Goal: Task Accomplishment & Management: Manage account settings

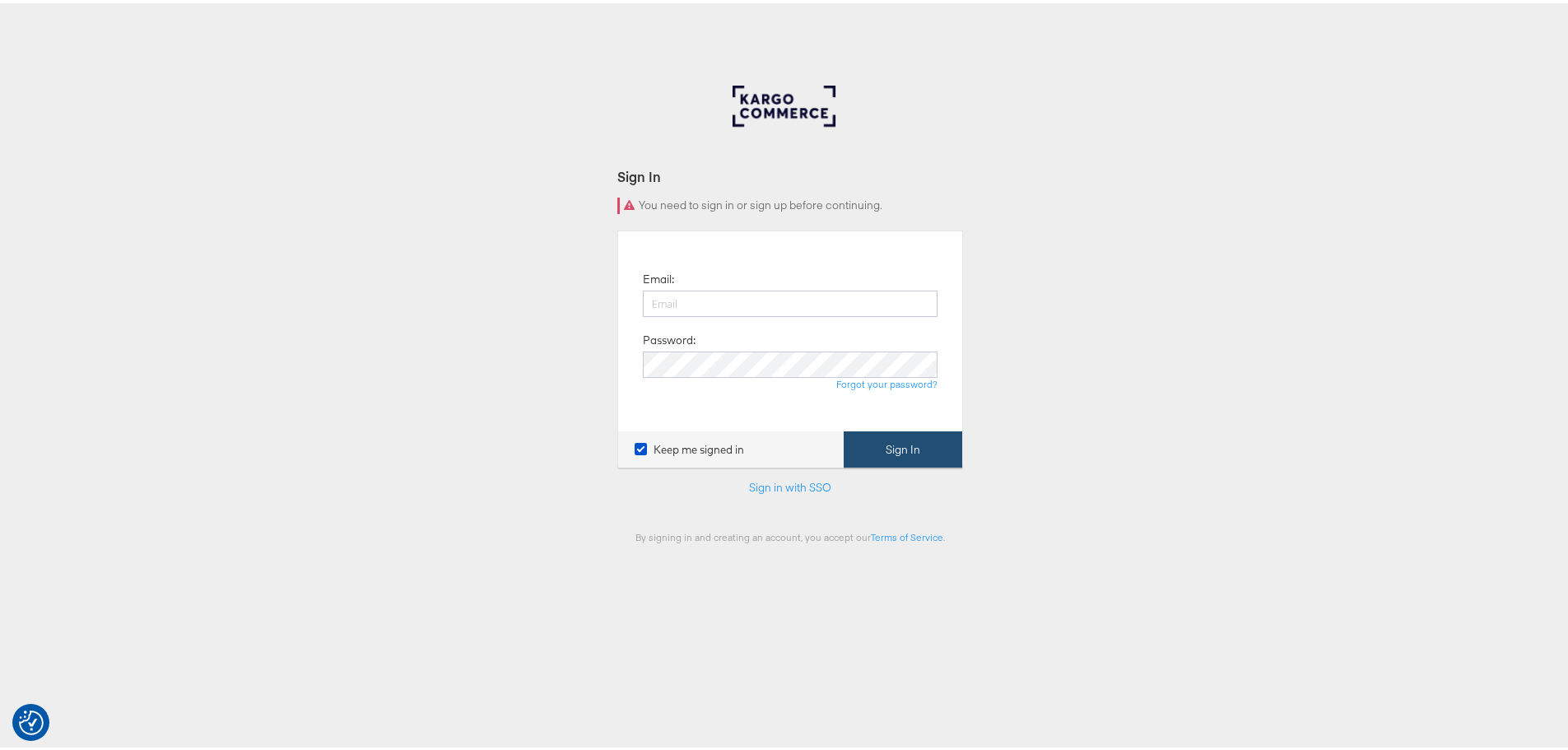
type input "[EMAIL_ADDRESS][DOMAIN_NAME]"
click at [925, 448] on button "Sign In" at bounding box center [903, 447] width 118 height 37
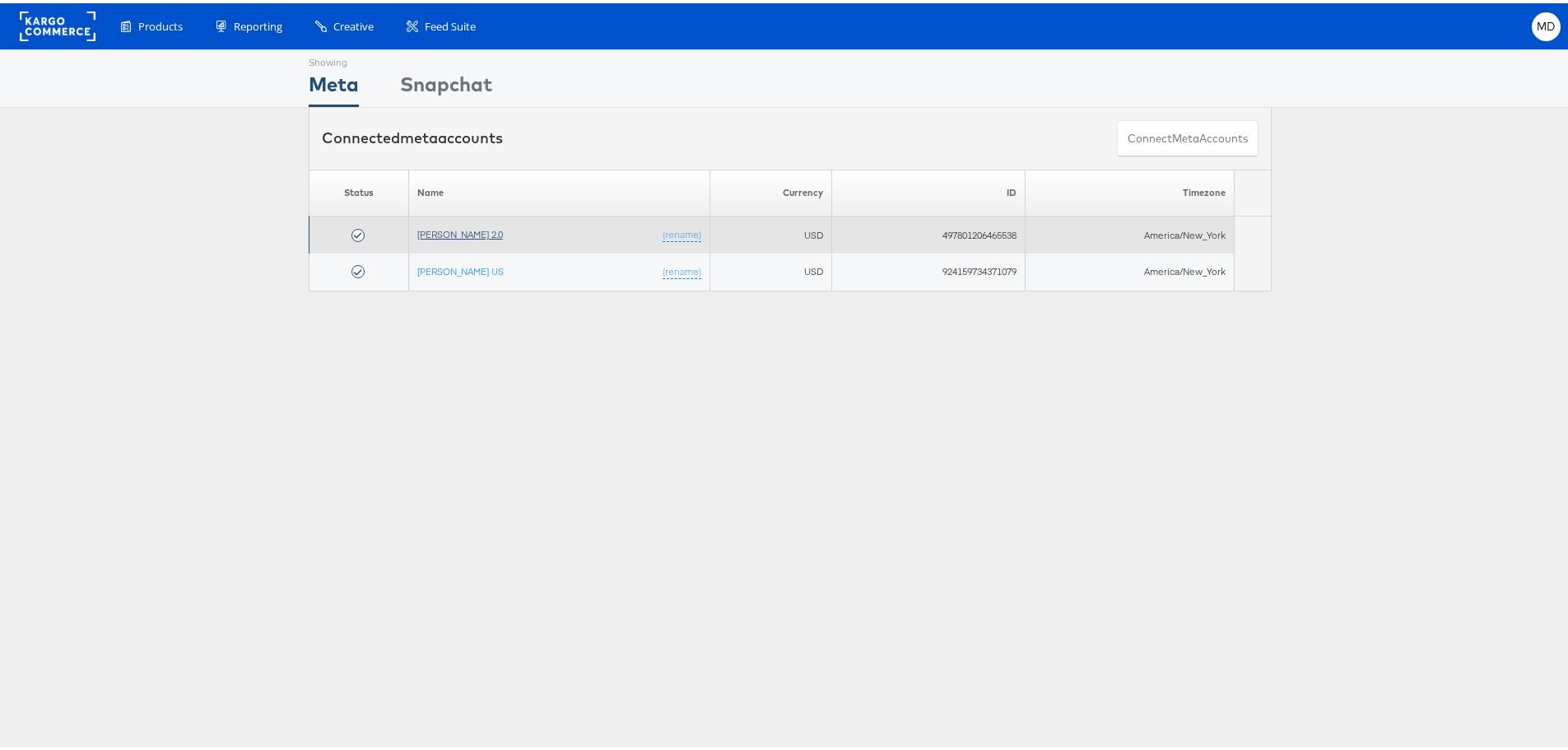
click at [436, 235] on link "Veronica Beard 2.0" at bounding box center [460, 231] width 86 height 12
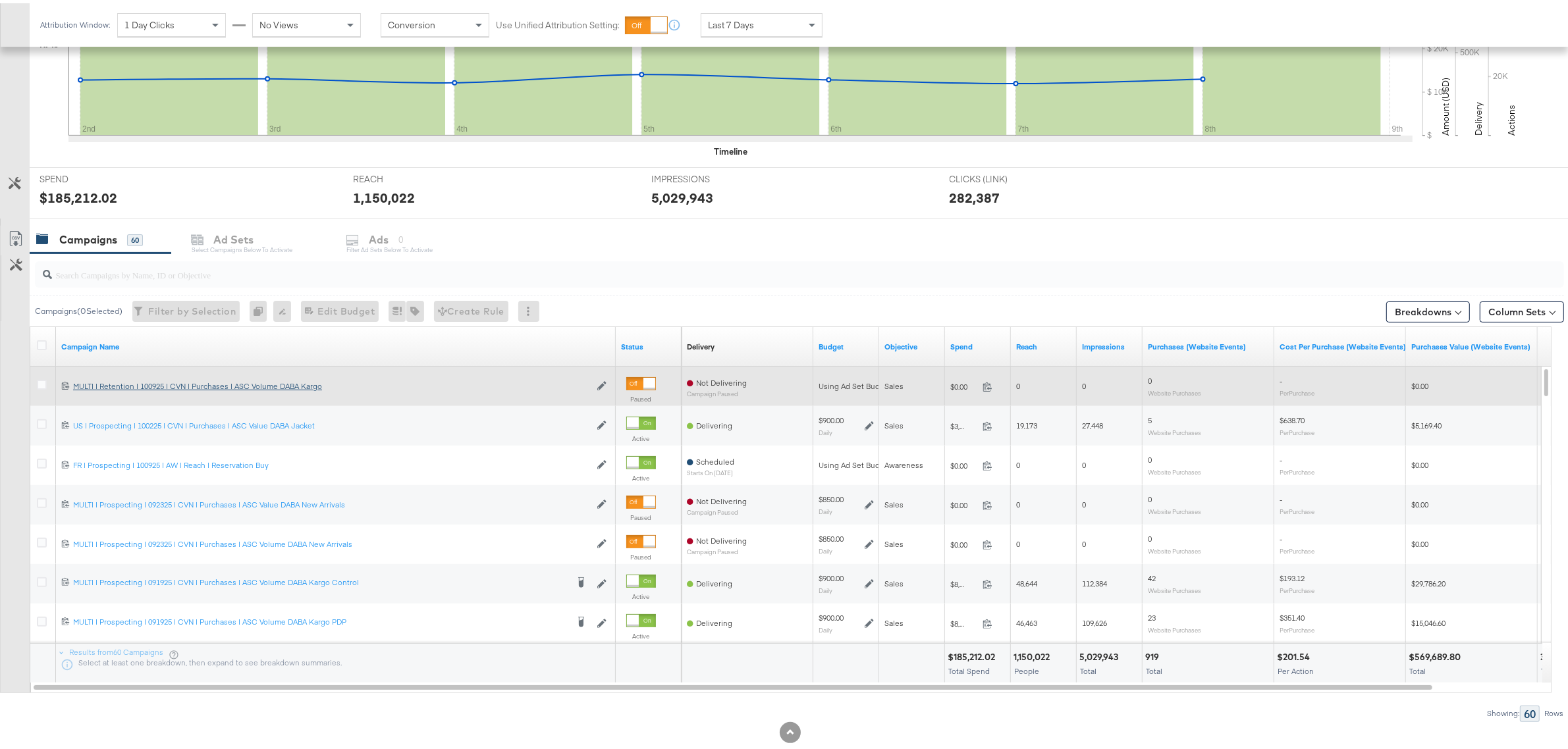
scroll to position [377, 0]
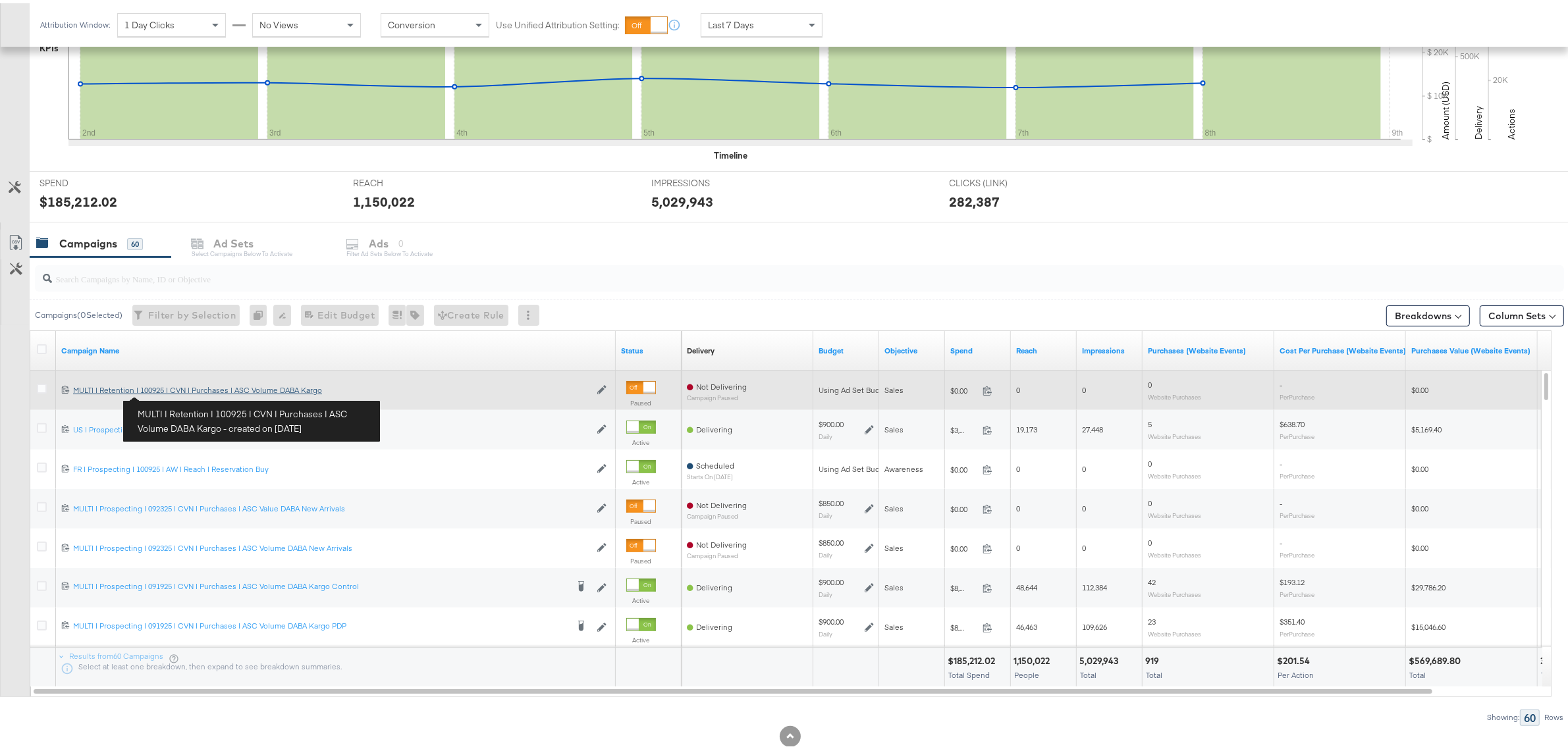
click at [173, 390] on div "MULTI | Retention | 100925 | CVN | Purchases | ASC Volume DABA Kargo MULTI | Re…" at bounding box center [332, 387] width 517 height 11
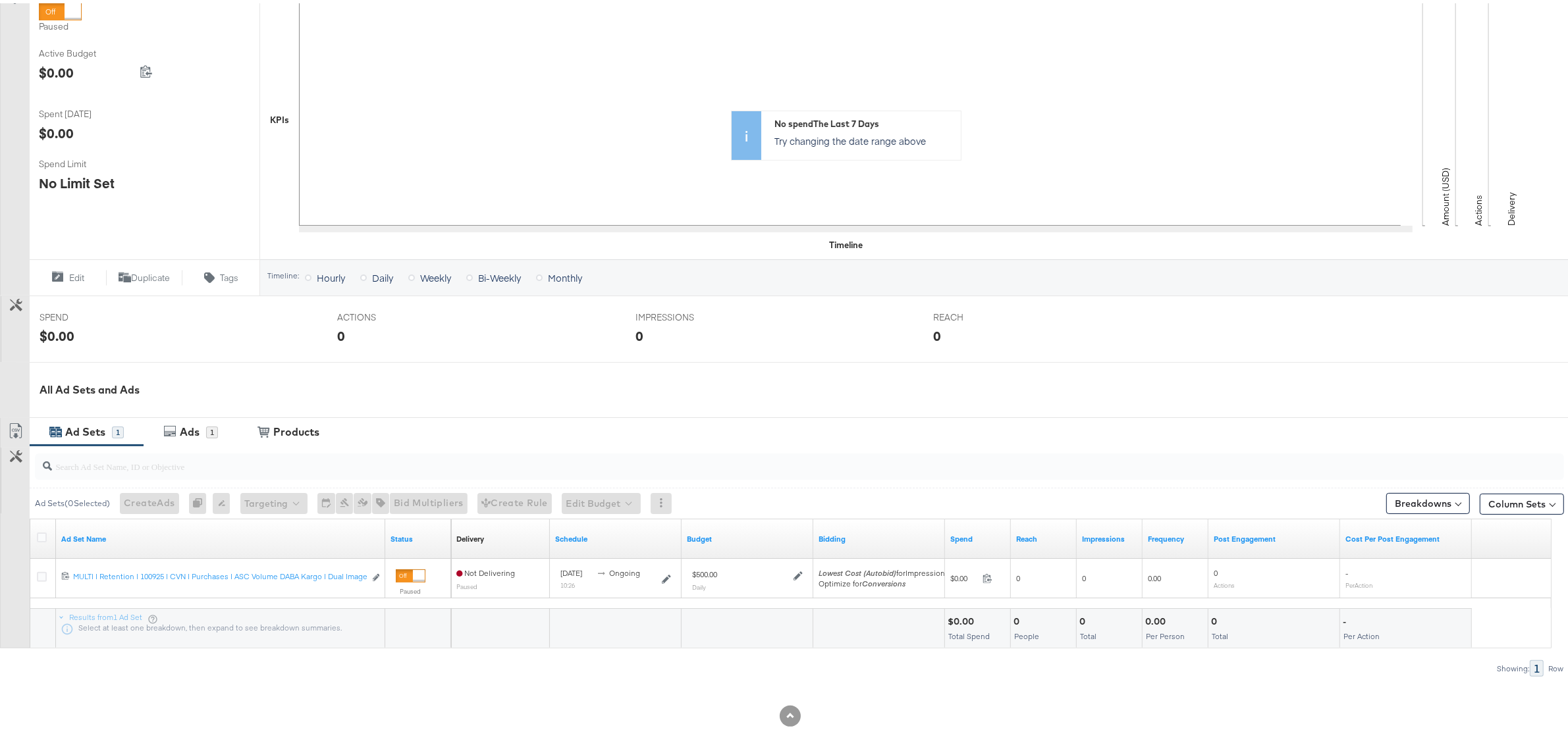
scroll to position [247, 0]
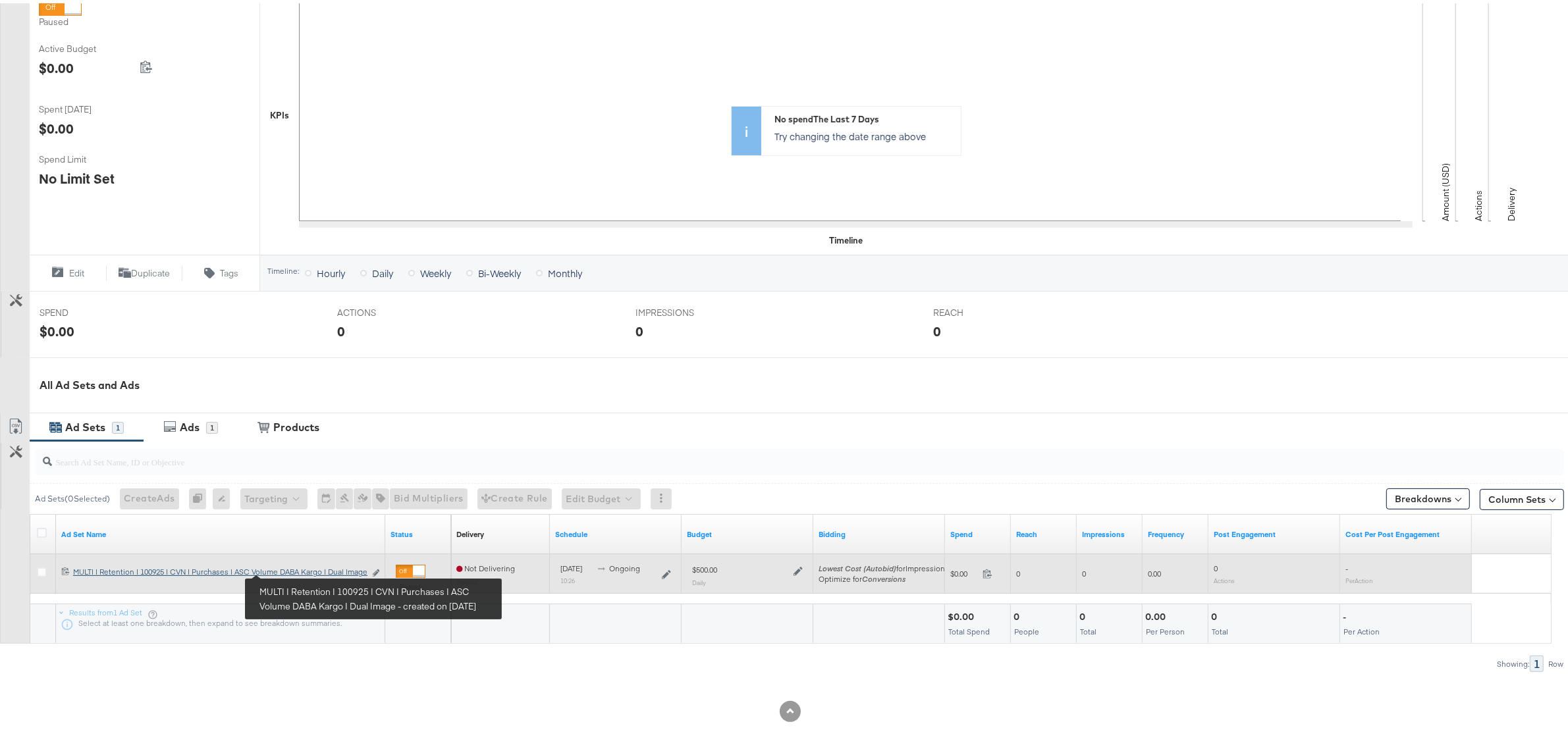
click at [294, 569] on div "MULTI | Retention | 100925 | CVN | Purchases | ASC Volume DABA Kargo | Dual Ima…" at bounding box center [219, 569] width 292 height 11
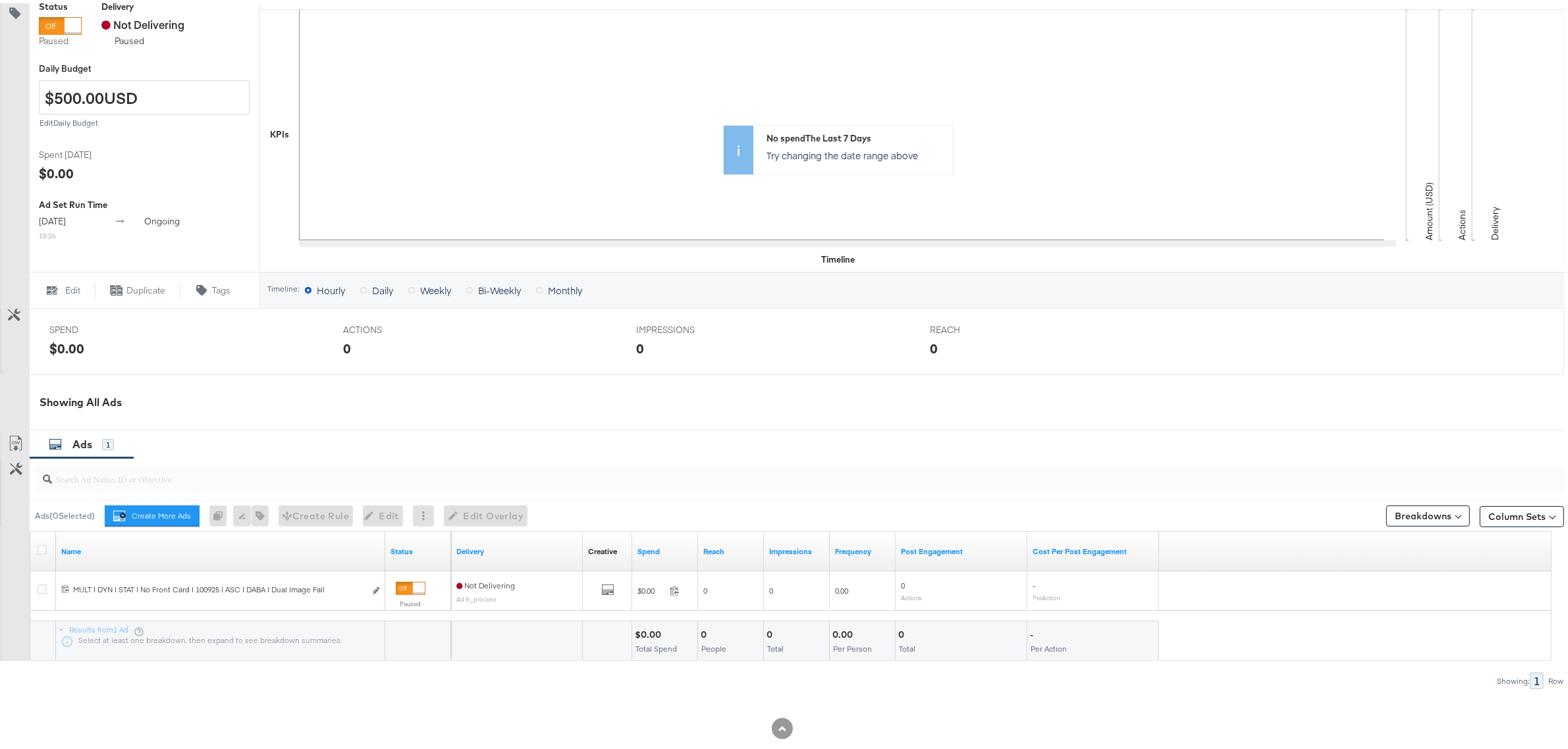
scroll to position [310, 0]
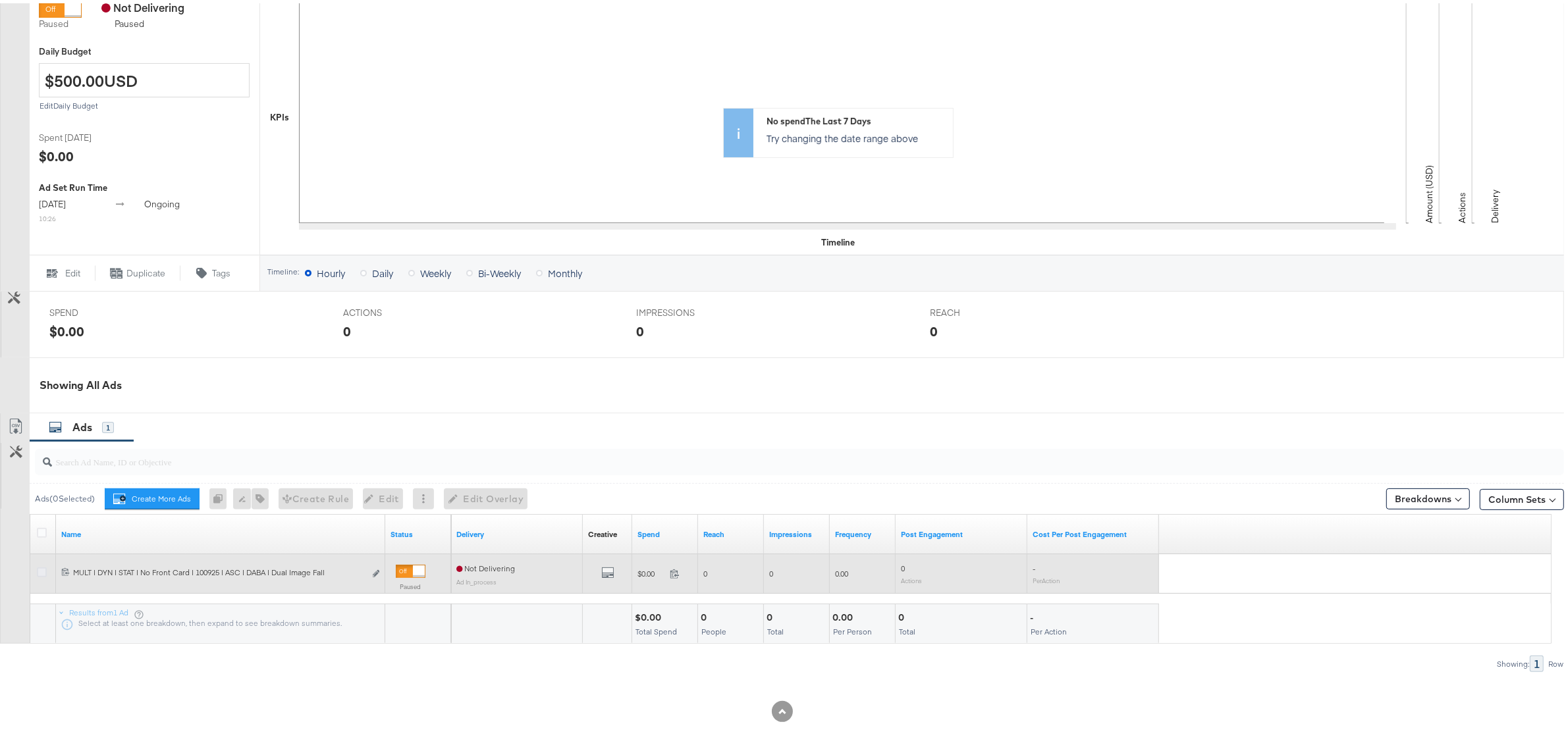
click at [44, 571] on icon at bounding box center [42, 569] width 10 height 10
click at [0, 0] on input "checkbox" at bounding box center [0, 0] width 0 height 0
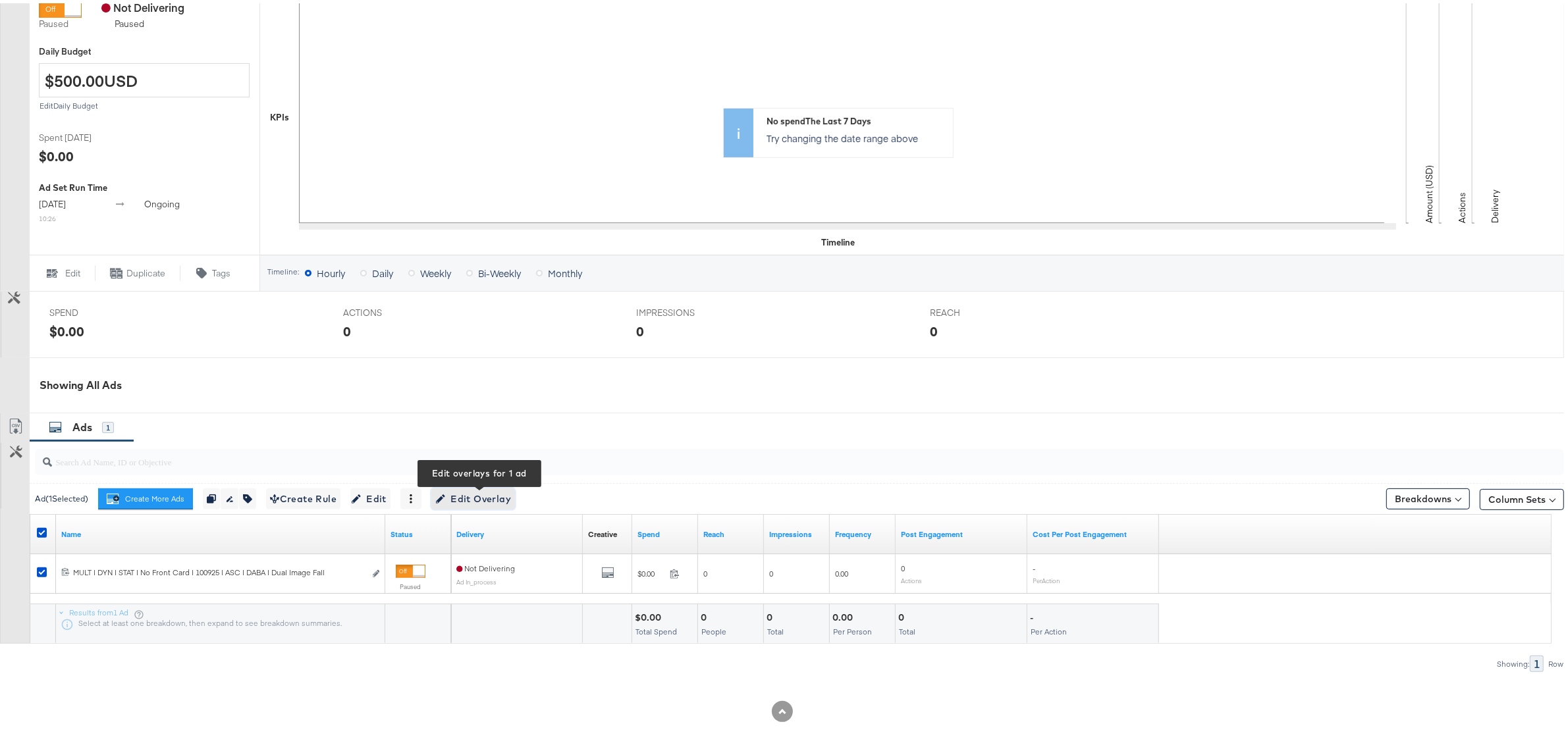
click at [495, 496] on span "Edit Overlay Edit overlays for 1 ad" at bounding box center [473, 496] width 76 height 17
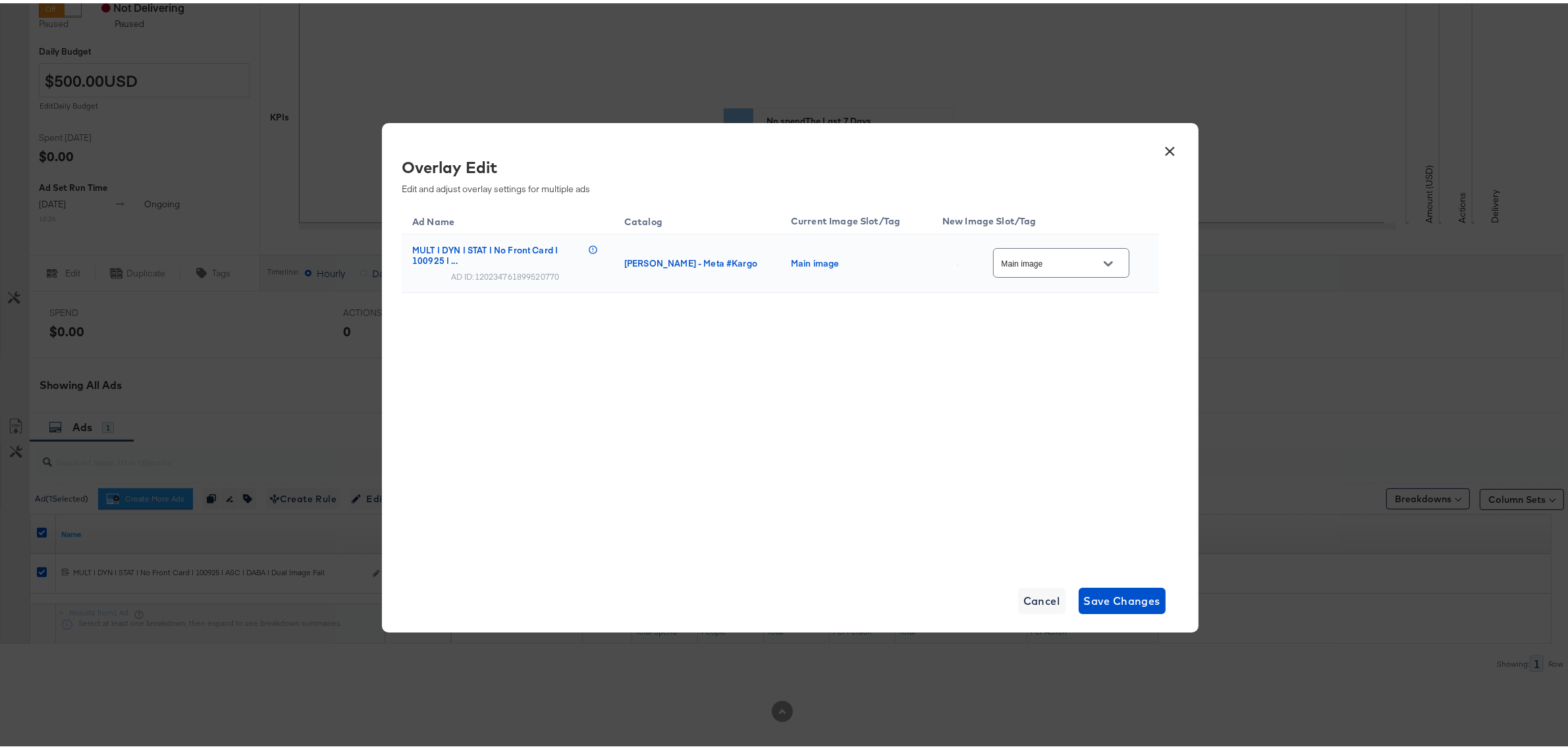
click at [1111, 260] on icon "Open" at bounding box center [1108, 260] width 9 height 5
click at [1048, 297] on div "vb_multi_i..." at bounding box center [1057, 290] width 92 height 13
type input "vb_multi_image__overlay_7"
click at [1125, 590] on span "Save Changes" at bounding box center [1122, 598] width 77 height 19
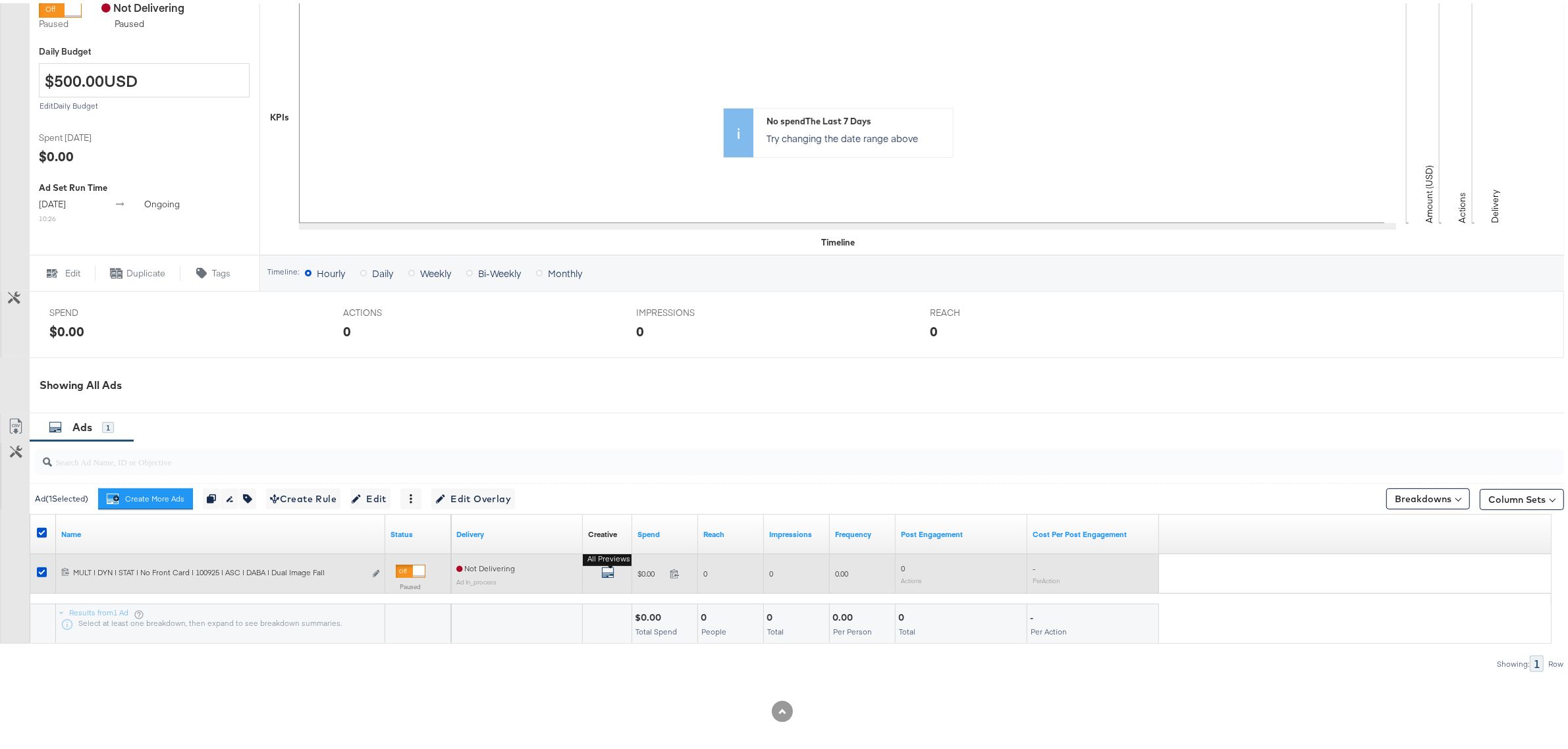
click at [608, 570] on icon "default" at bounding box center [608, 570] width 13 height 13
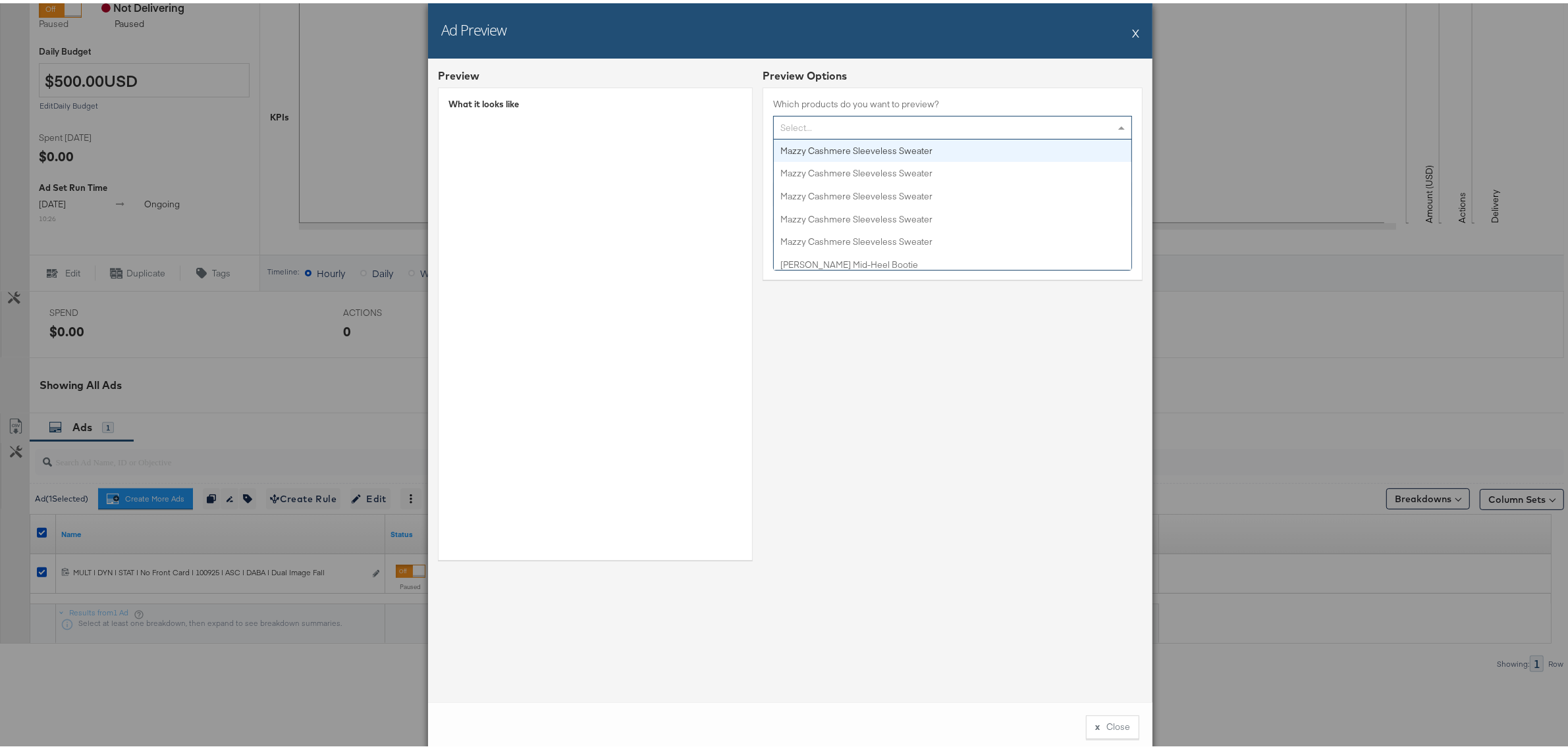
click at [825, 126] on div "Select..." at bounding box center [952, 124] width 358 height 22
click at [1132, 25] on button "X" at bounding box center [1135, 30] width 7 height 26
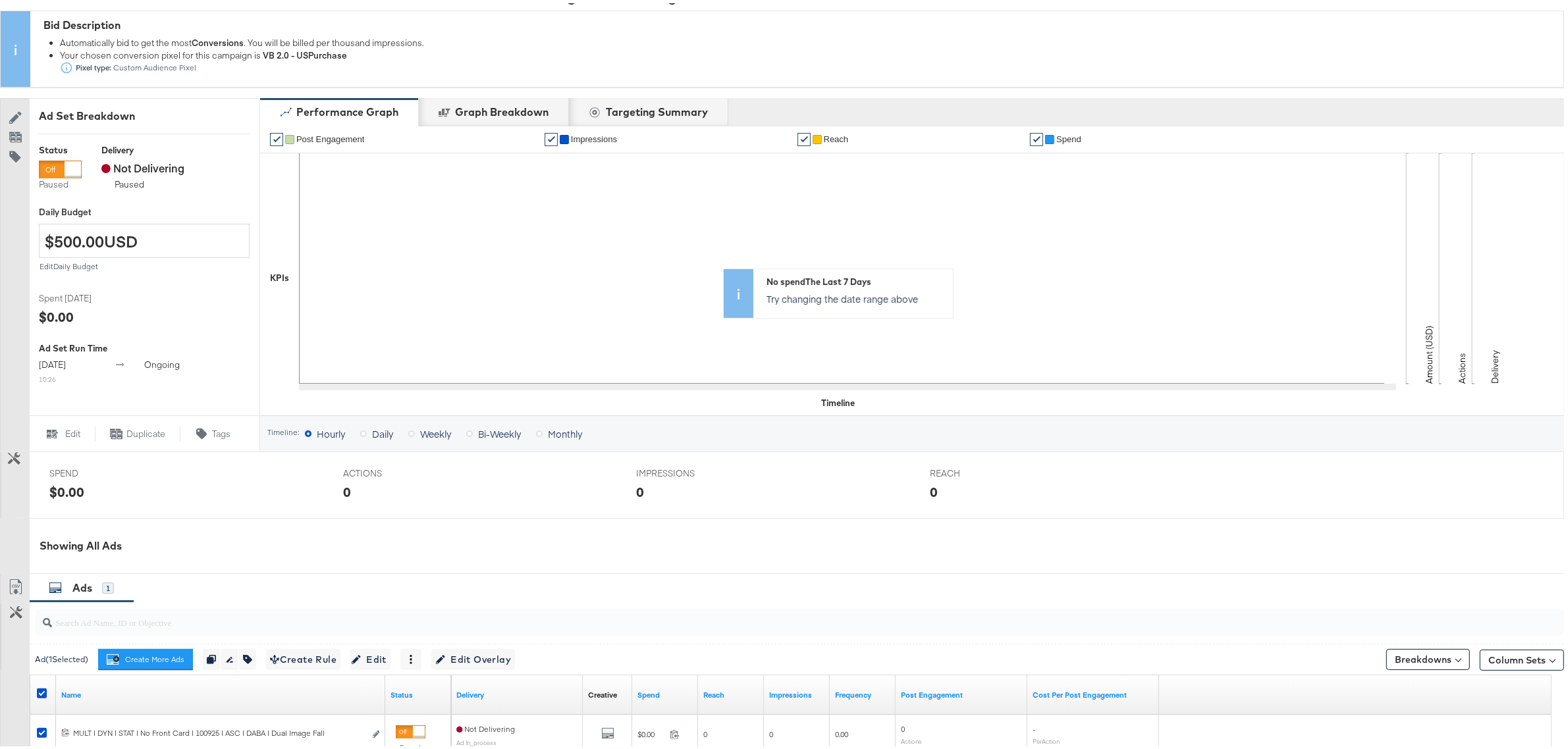
scroll to position [147, 0]
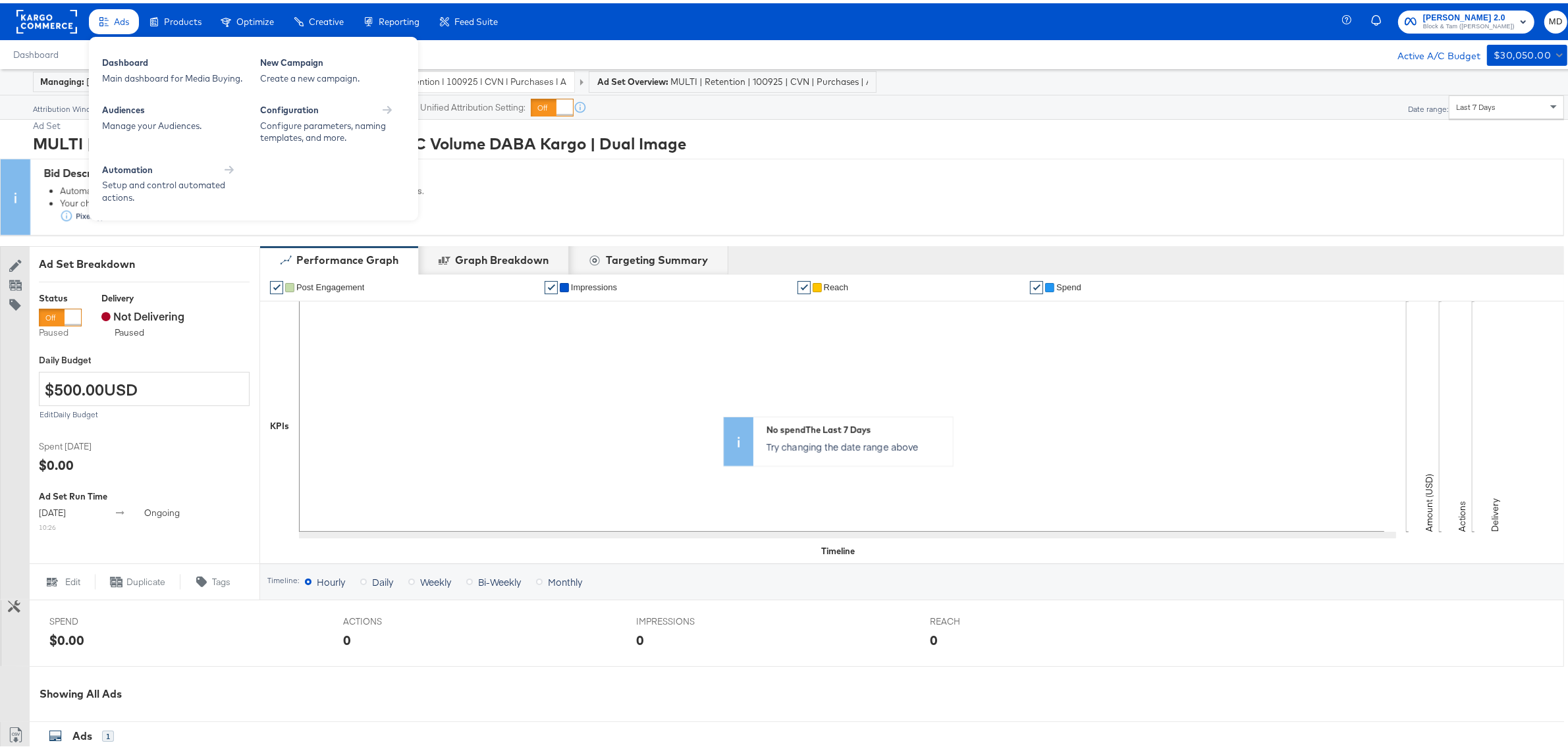
click at [113, 25] on div "Ads" at bounding box center [114, 19] width 50 height 26
click at [153, 69] on div "Main dashboard for Media Buying." at bounding box center [174, 75] width 145 height 13
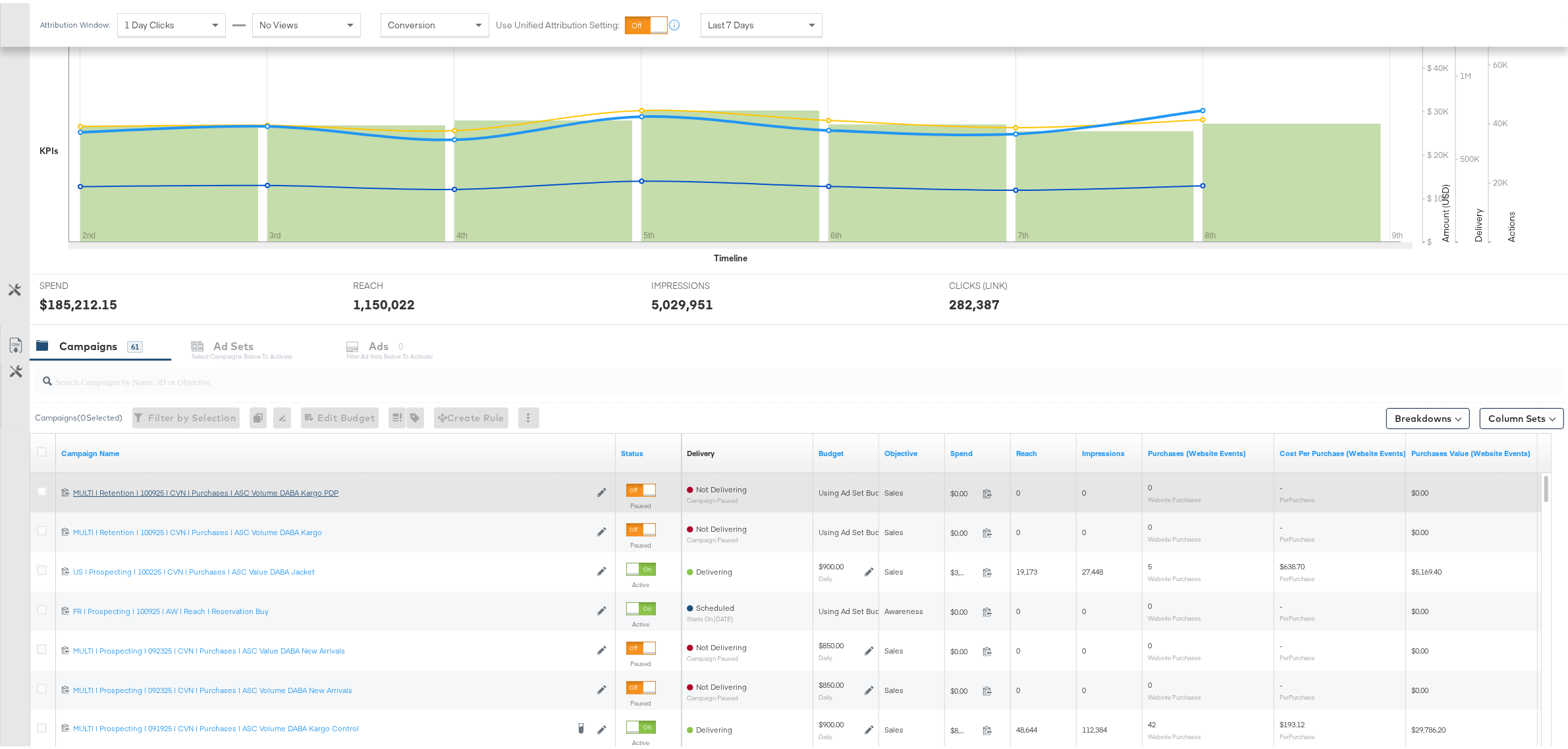
scroll to position [260, 0]
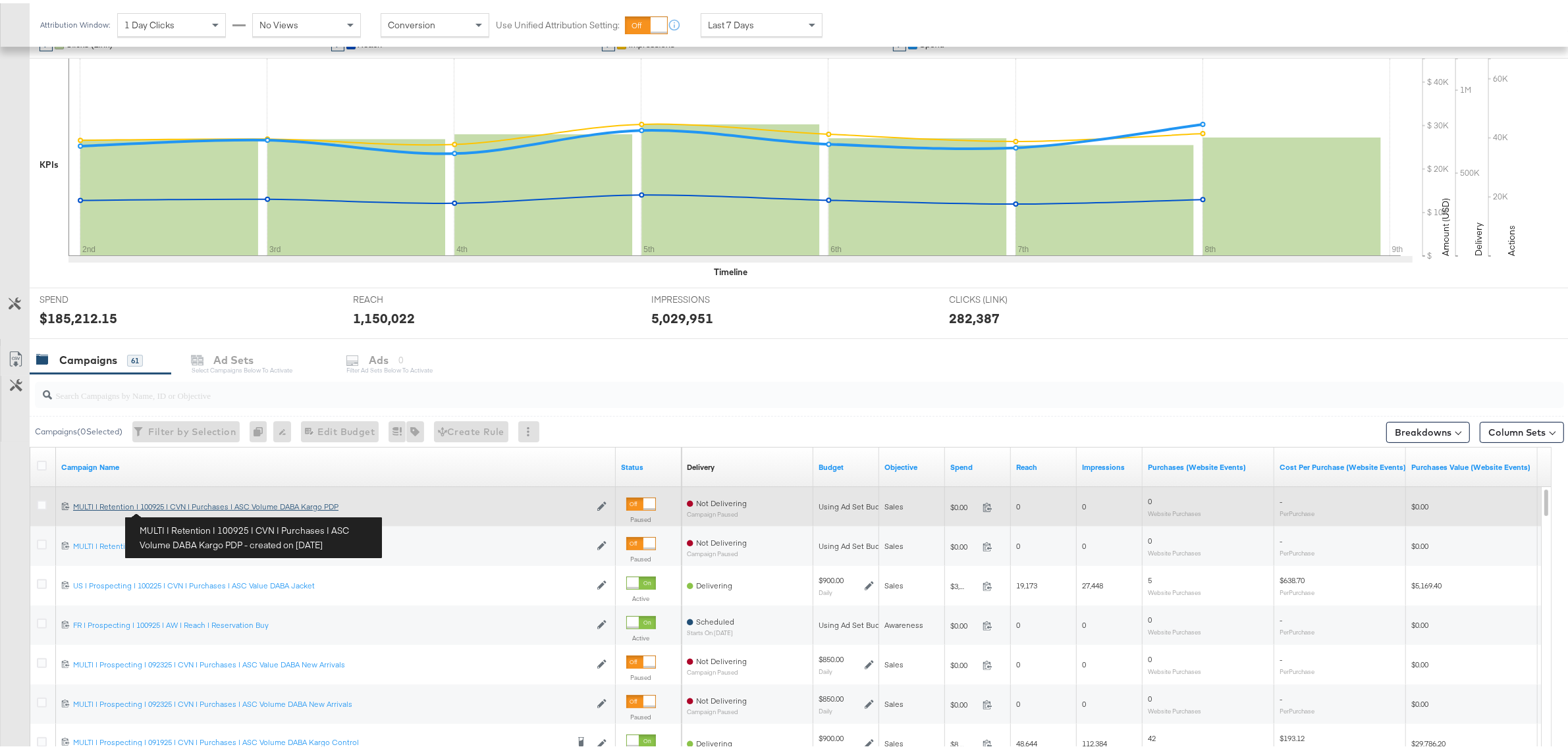
click at [175, 508] on div "MULTI | Retention | 100925 | CVN | Purchases | ASC Volume DABA Kargo PDP MULTI …" at bounding box center [332, 504] width 517 height 11
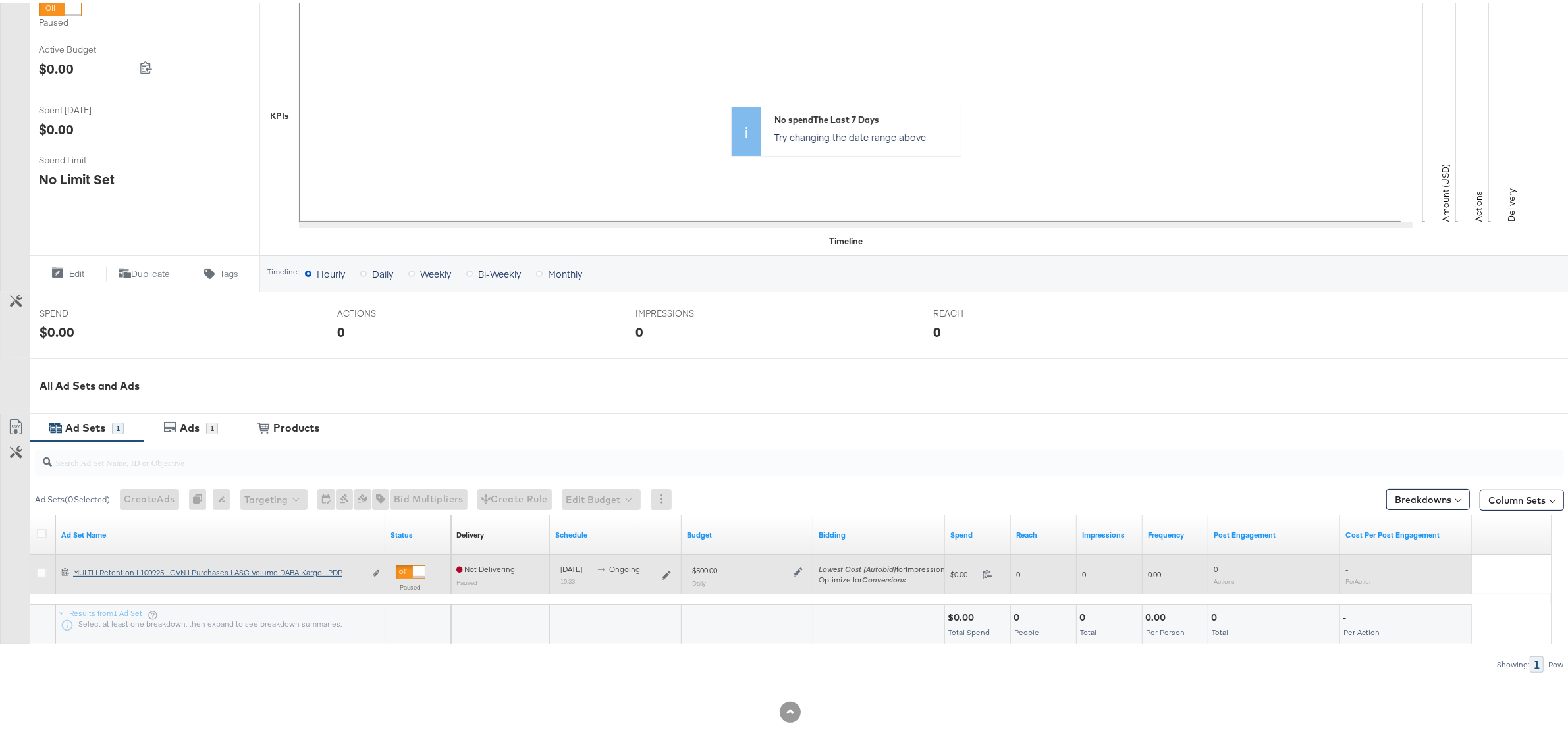
scroll to position [245, 0]
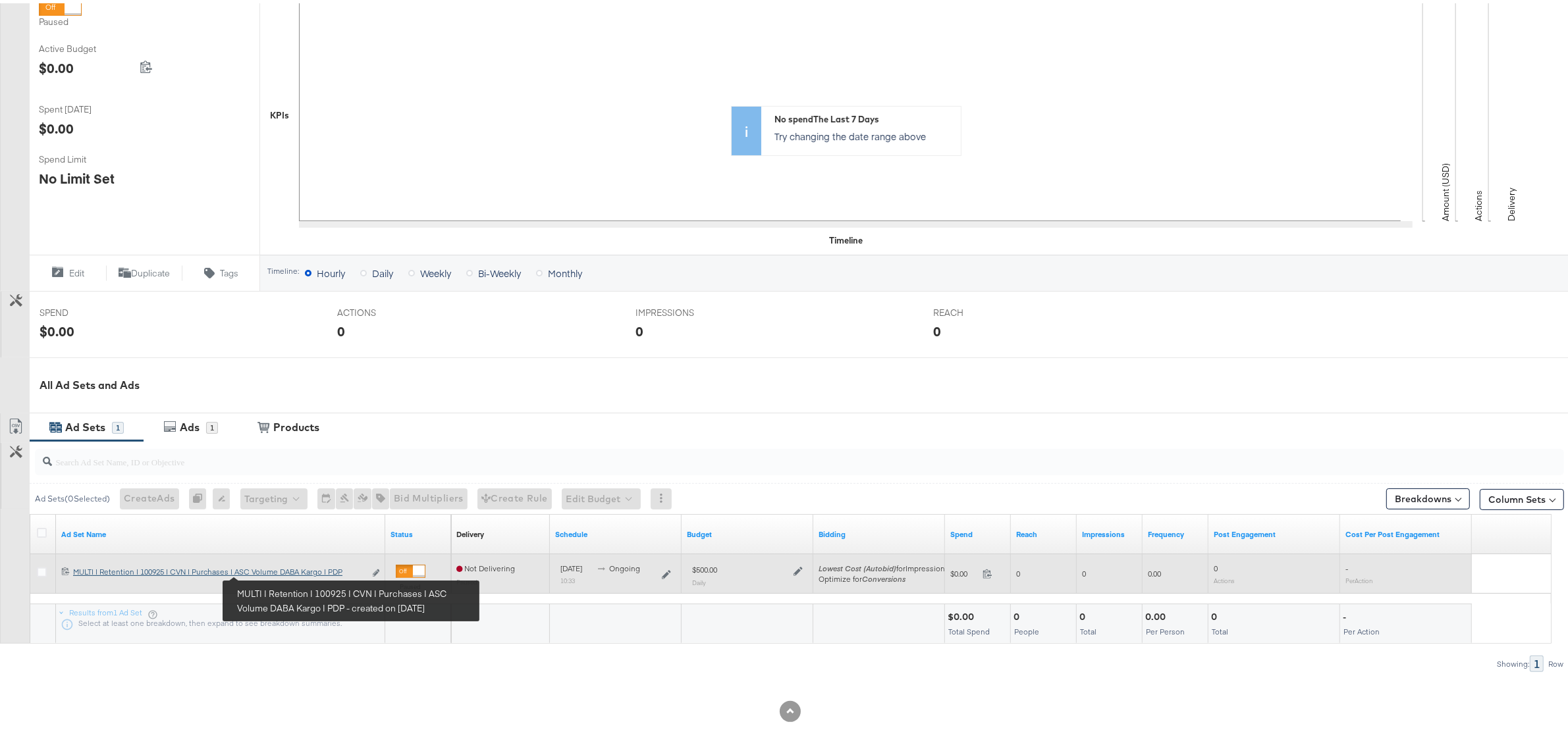
click at [272, 571] on div "MULTI | Retention | 100925 | CVN | Purchases | ASC Volume DABA Kargo | PDP MULT…" at bounding box center [219, 569] width 292 height 11
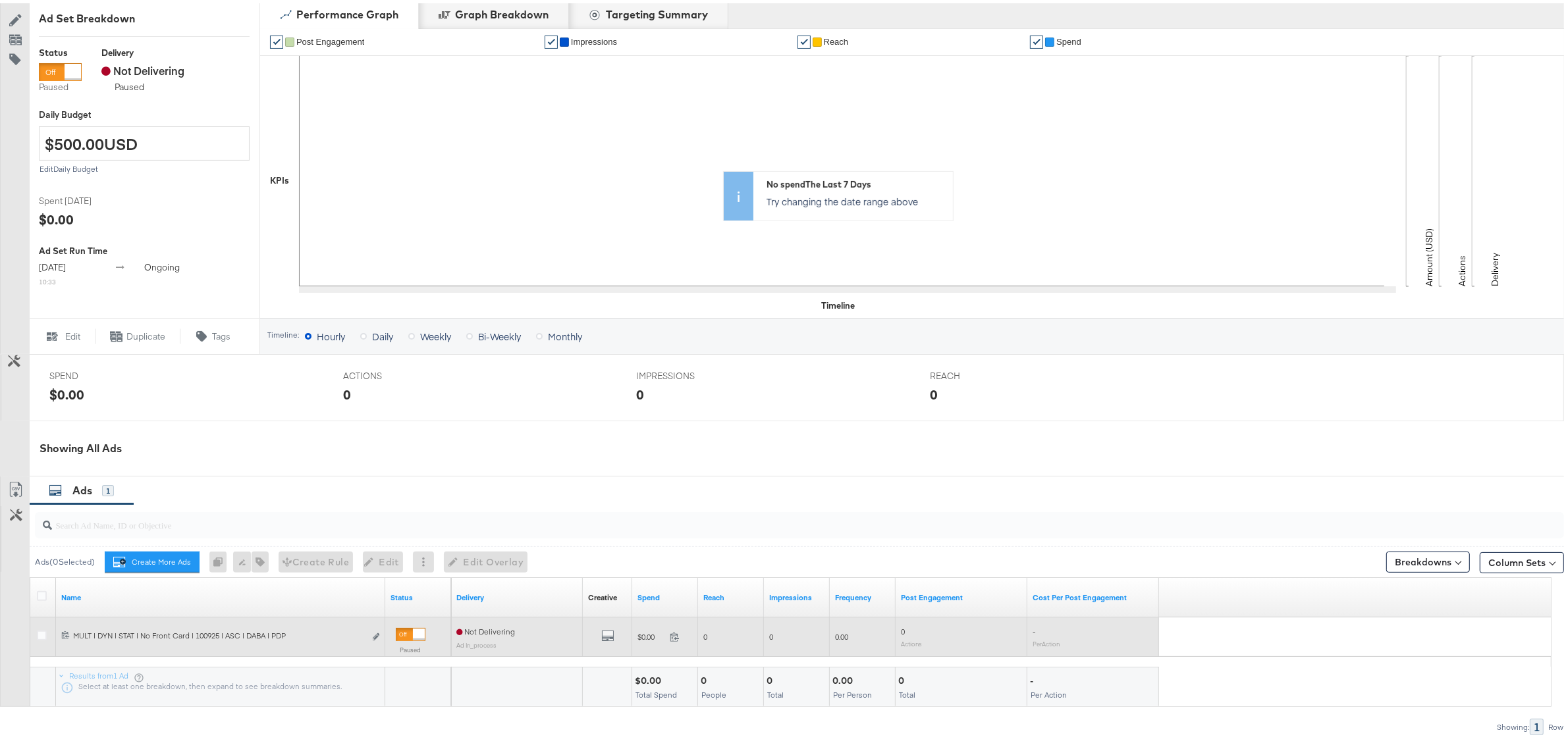
scroll to position [247, 0]
click at [44, 633] on icon at bounding box center [42, 631] width 10 height 10
click at [0, 0] on input "checkbox" at bounding box center [0, 0] width 0 height 0
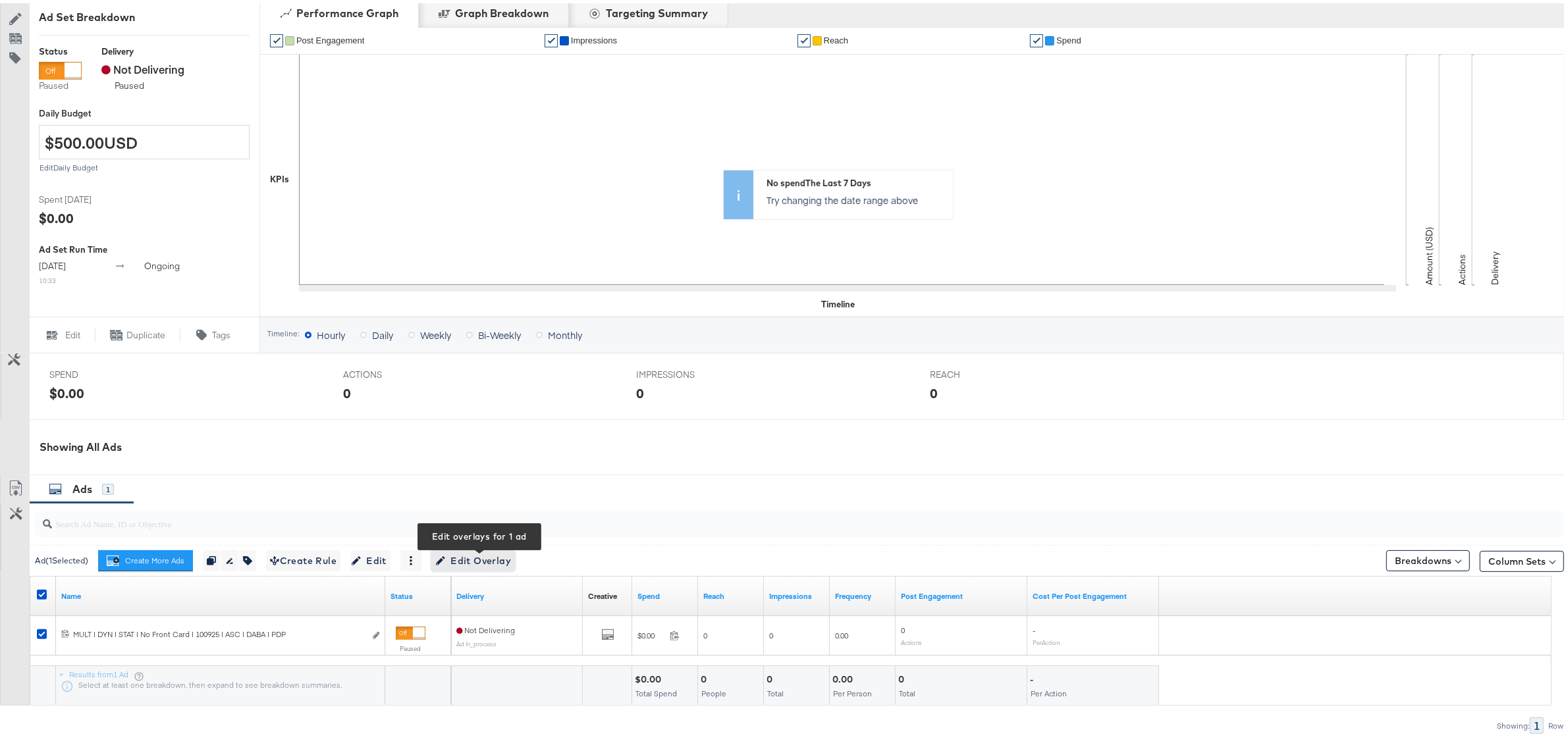
click at [469, 561] on span "Edit Overlay Edit overlays for 1 ad" at bounding box center [473, 558] width 76 height 17
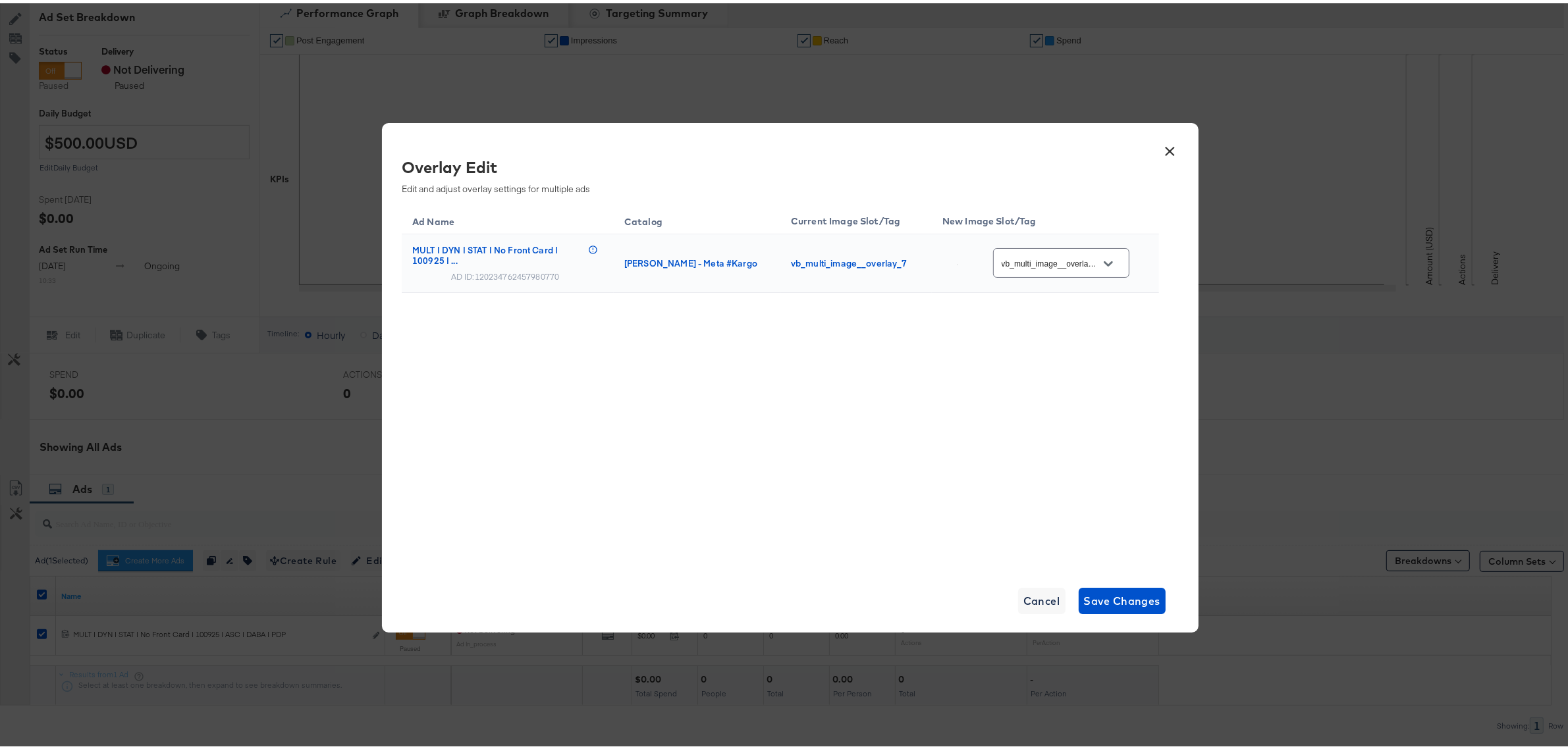
click at [1055, 264] on input "vb_multi_image__overlay_7" at bounding box center [1051, 260] width 104 height 15
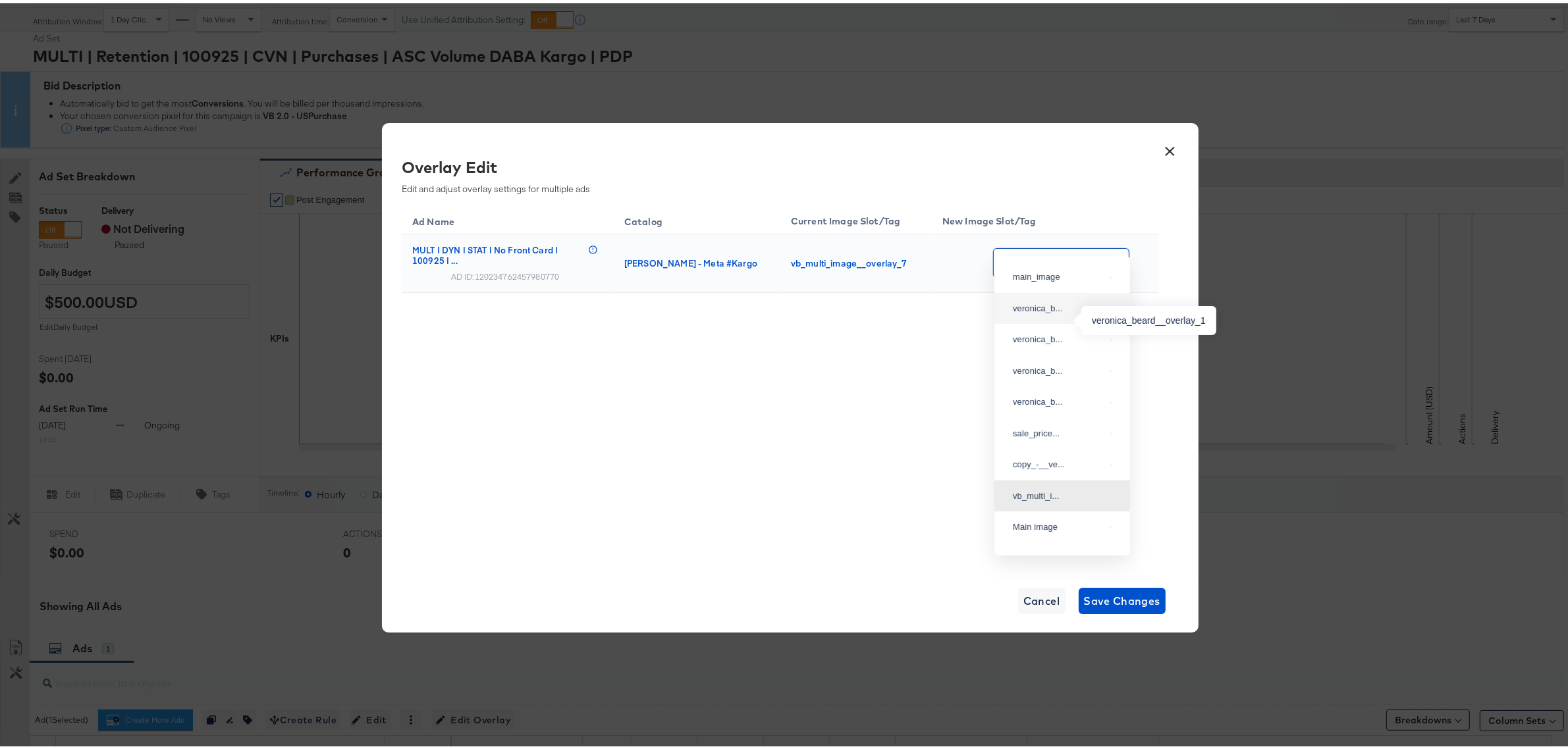
scroll to position [0, 0]
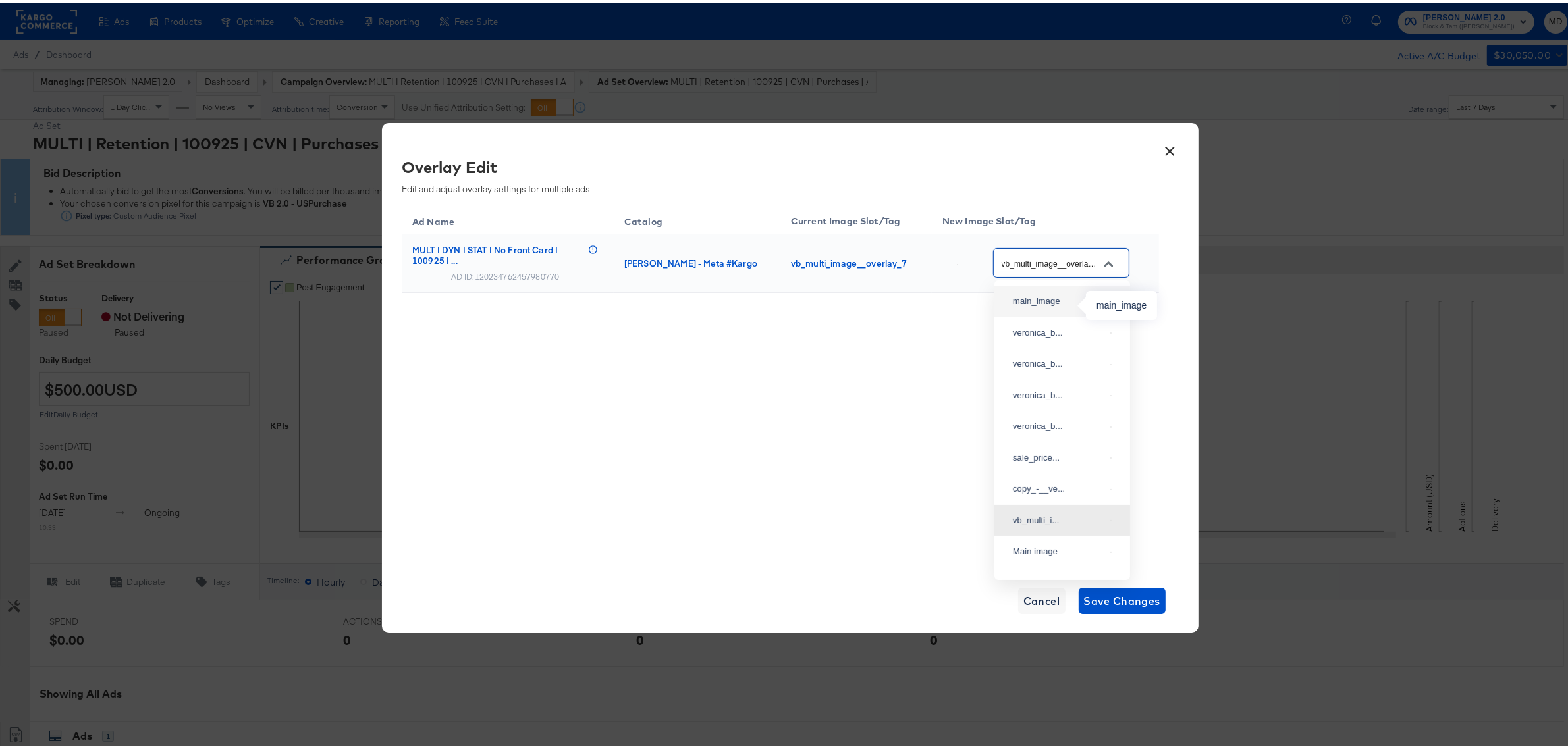
click at [1049, 304] on div "main_image" at bounding box center [1059, 298] width 92 height 13
type input "main_image"
click at [782, 462] on div "Ad Name Catalog Current Image Slot/Tag New Image Slot/Tag MULT | DYN | STAT | N…" at bounding box center [780, 383] width 757 height 362
click at [1120, 601] on span "Save Changes" at bounding box center [1122, 598] width 77 height 19
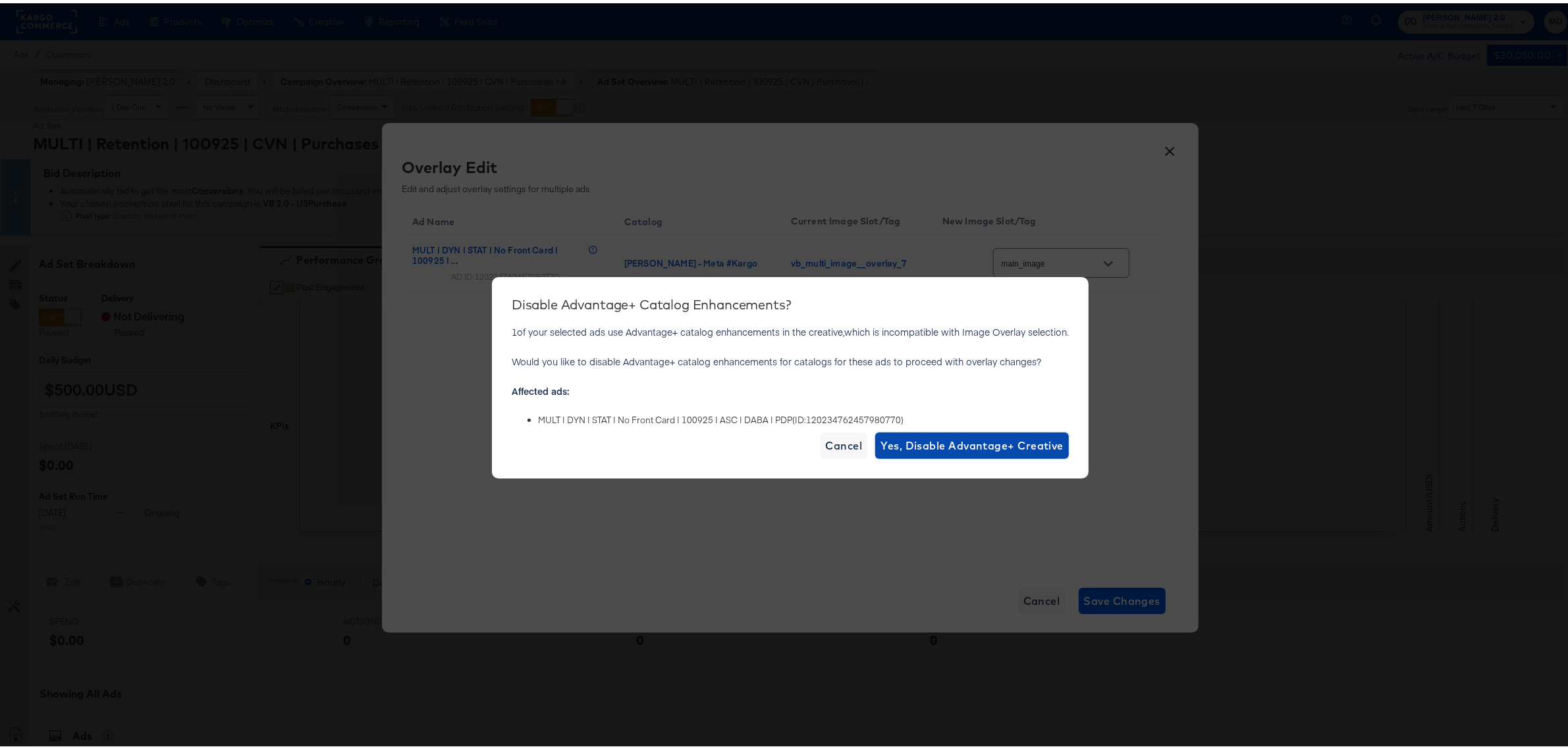
click at [933, 449] on span "Yes, Disable Advantage+ Creative" at bounding box center [972, 442] width 183 height 19
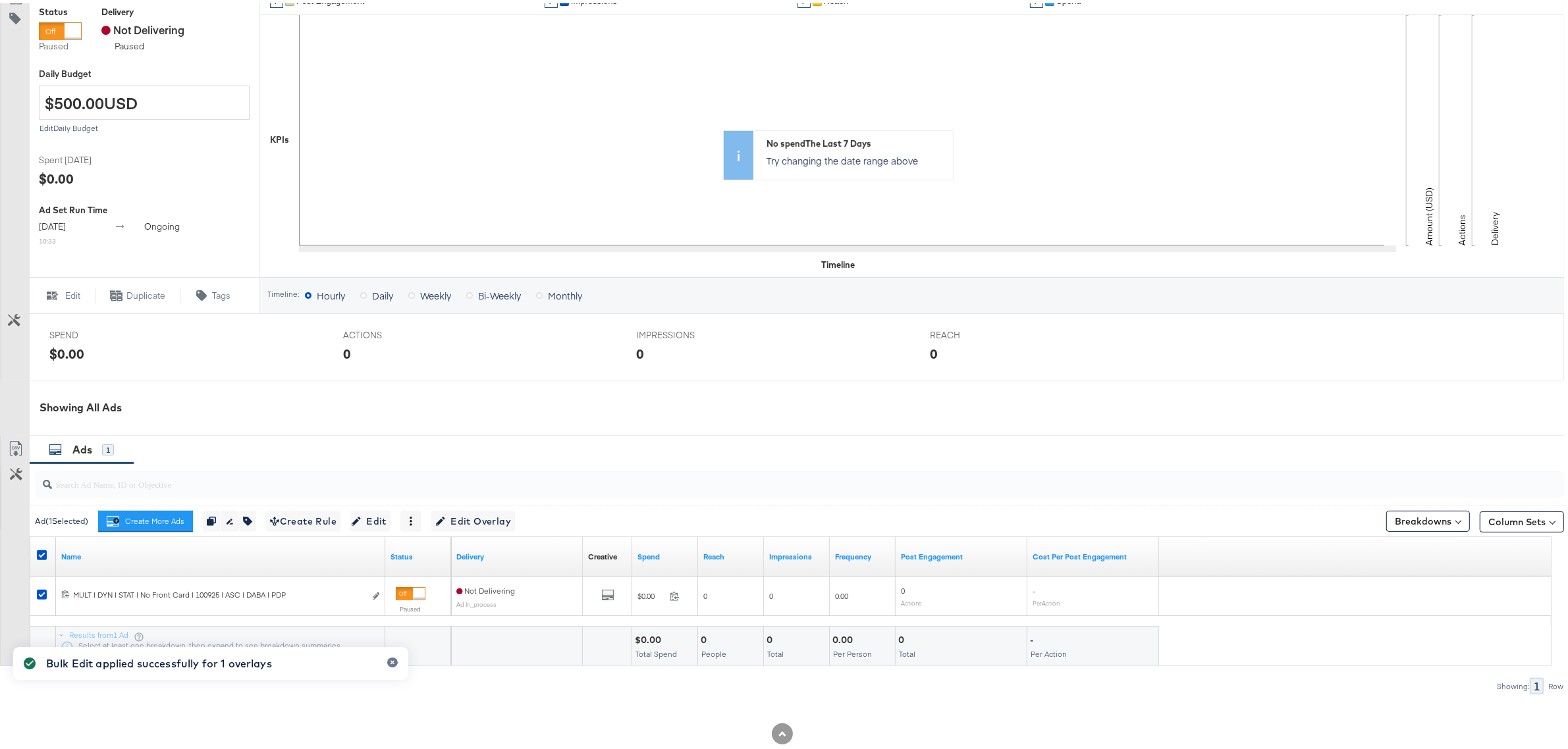
scroll to position [310, 0]
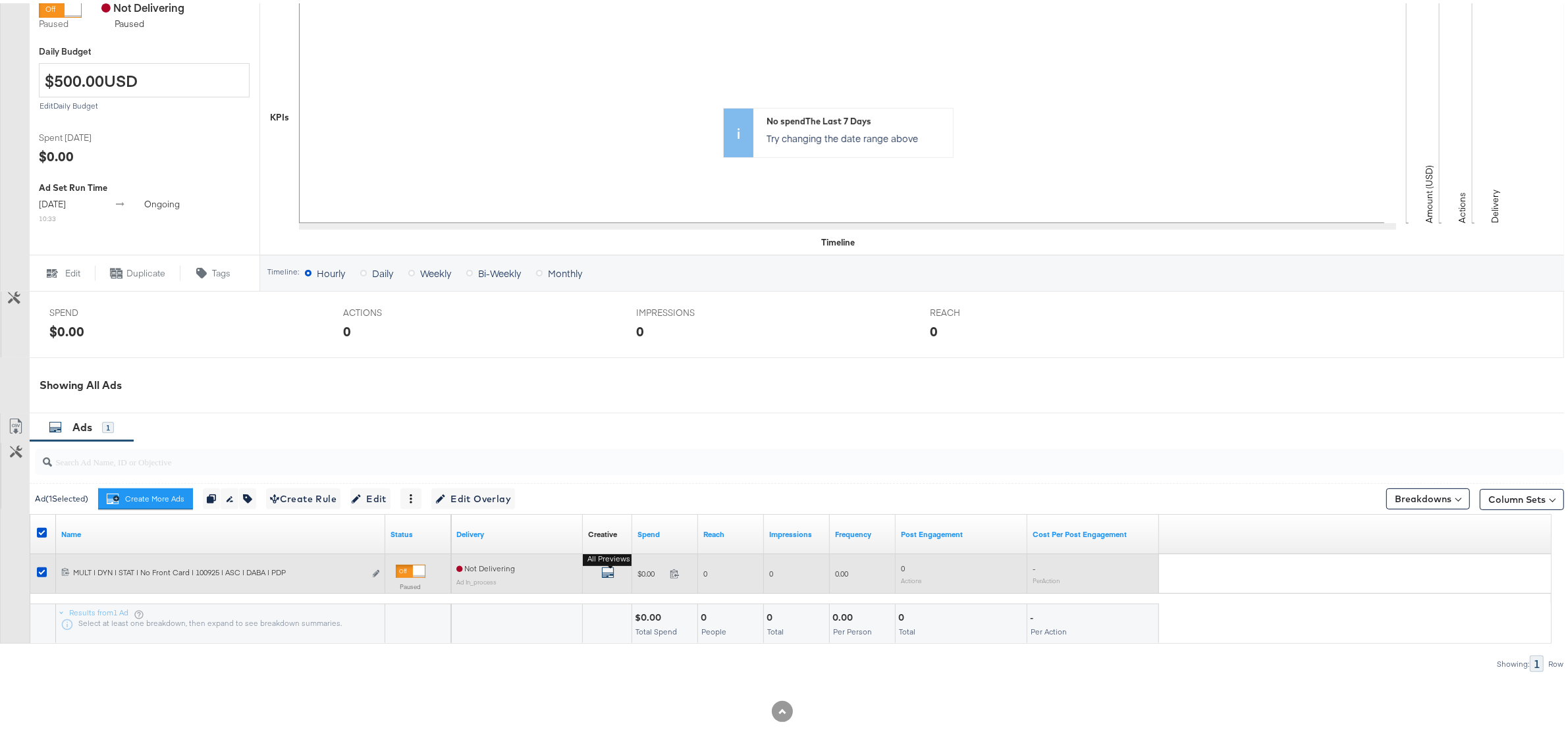
click at [610, 571] on icon "default" at bounding box center [608, 570] width 13 height 13
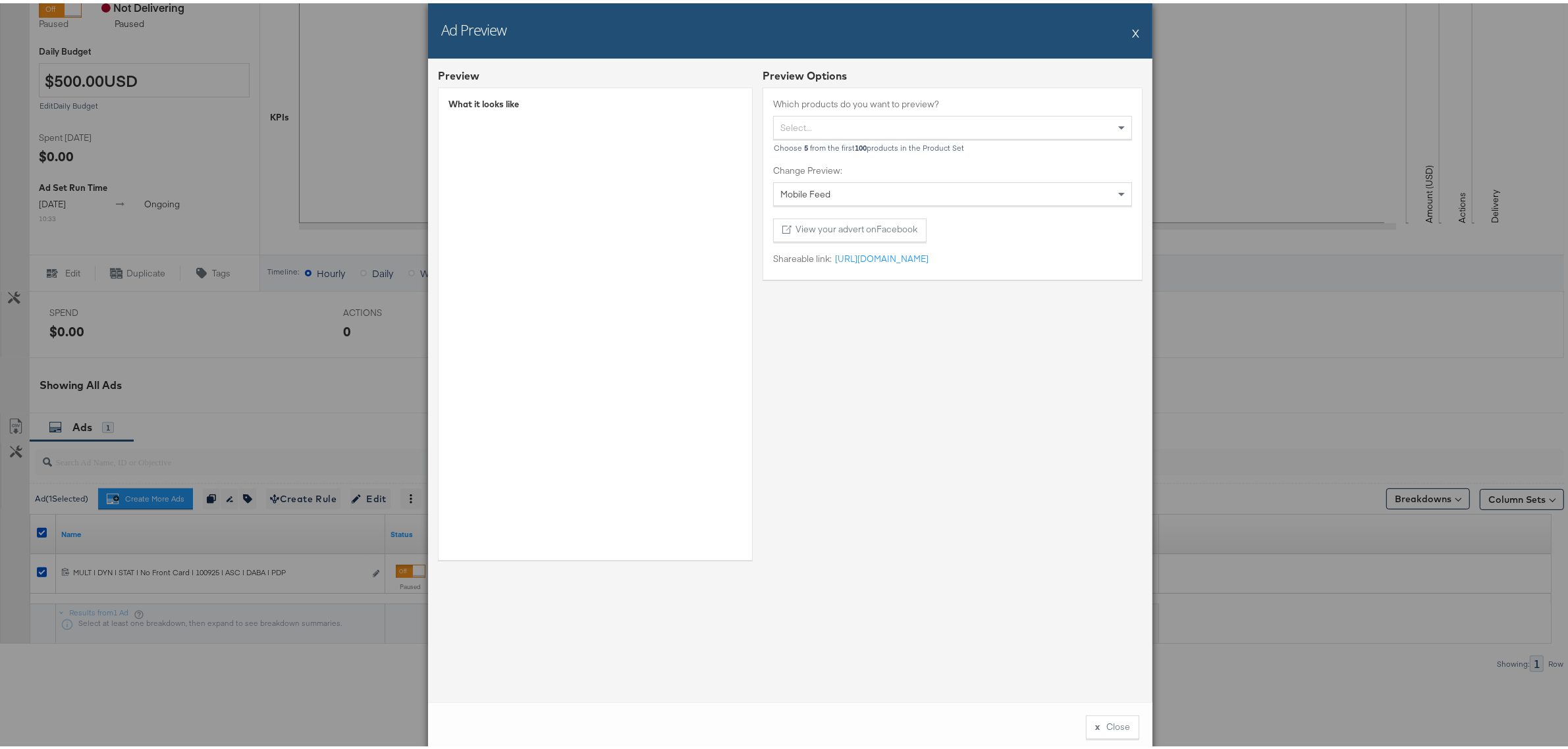
click at [917, 120] on div "Select..." at bounding box center [952, 124] width 358 height 22
click at [1132, 28] on button "X" at bounding box center [1135, 30] width 7 height 26
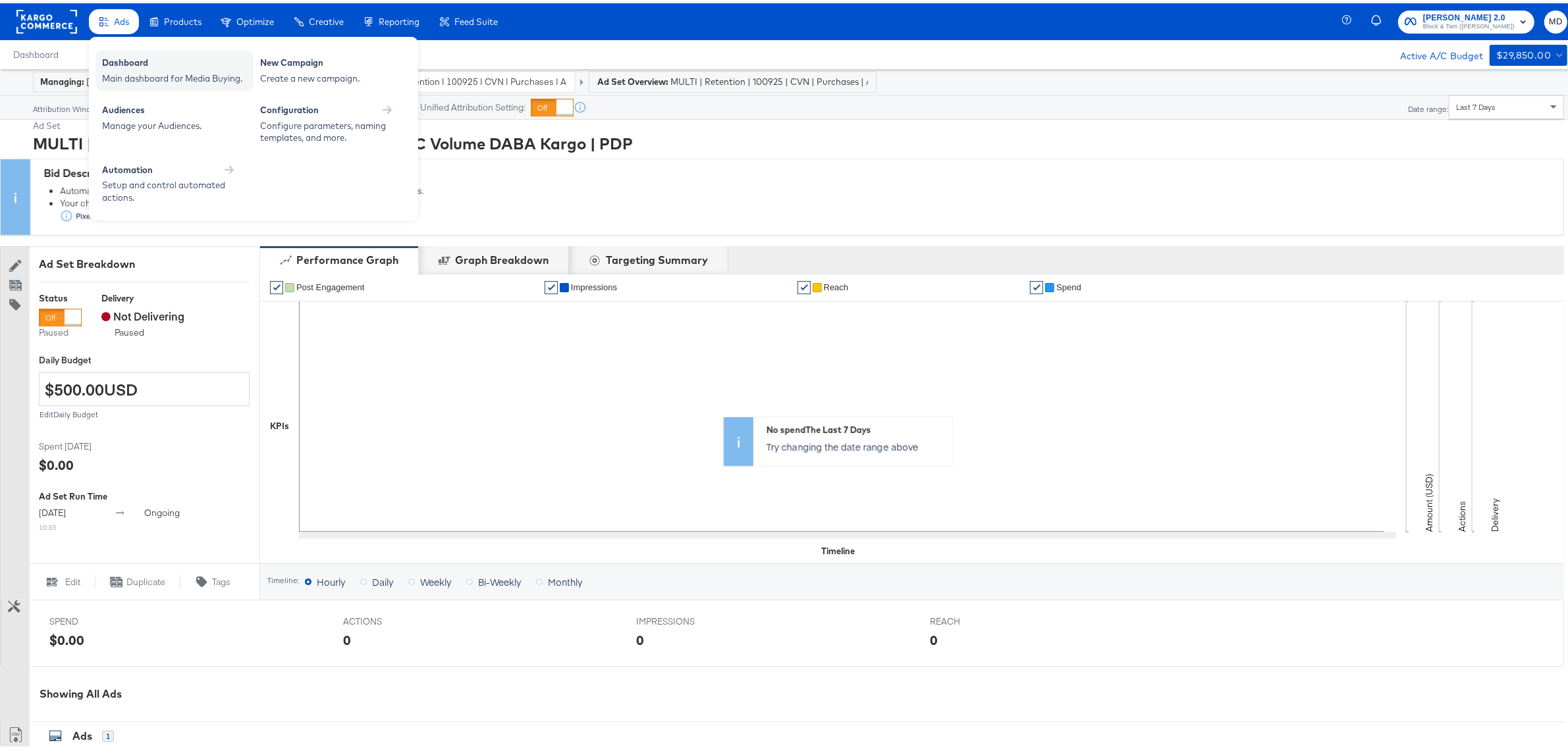
click at [128, 63] on div "Dashboard" at bounding box center [174, 61] width 145 height 16
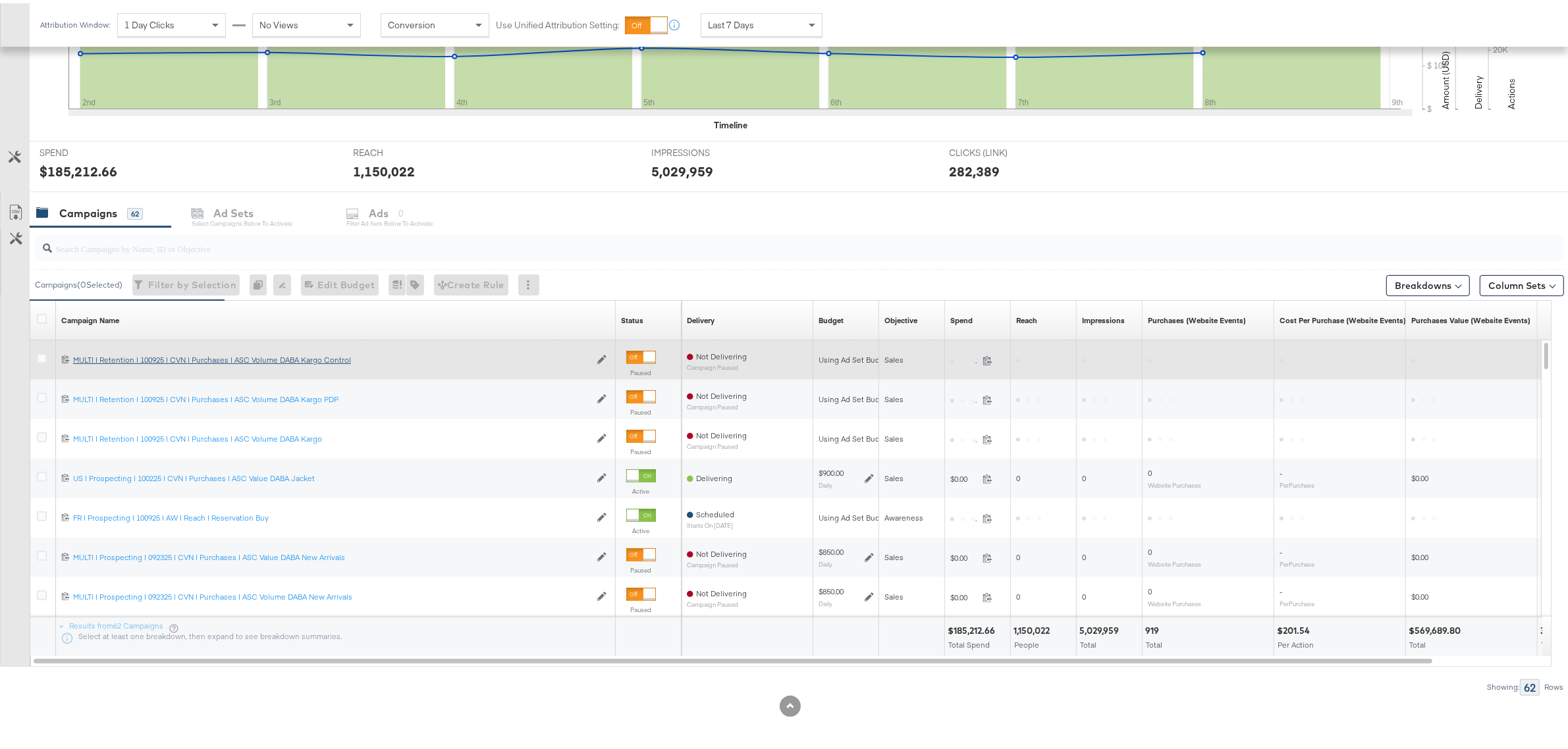
scroll to position [409, 0]
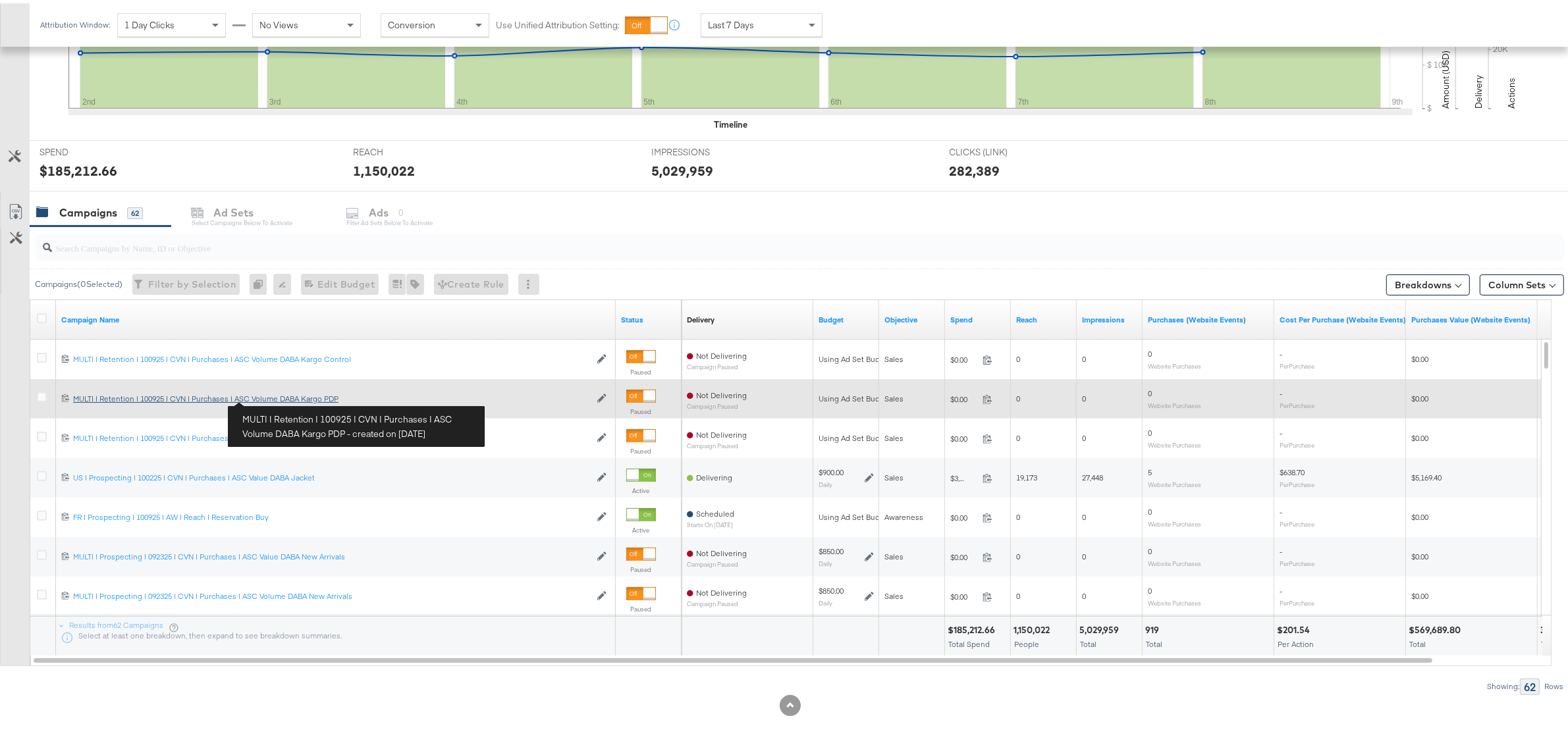
click at [277, 397] on div "MULTI | Retention | 100925 | CVN | Purchases | ASC Volume DABA Kargo PDP MULTI …" at bounding box center [332, 396] width 517 height 11
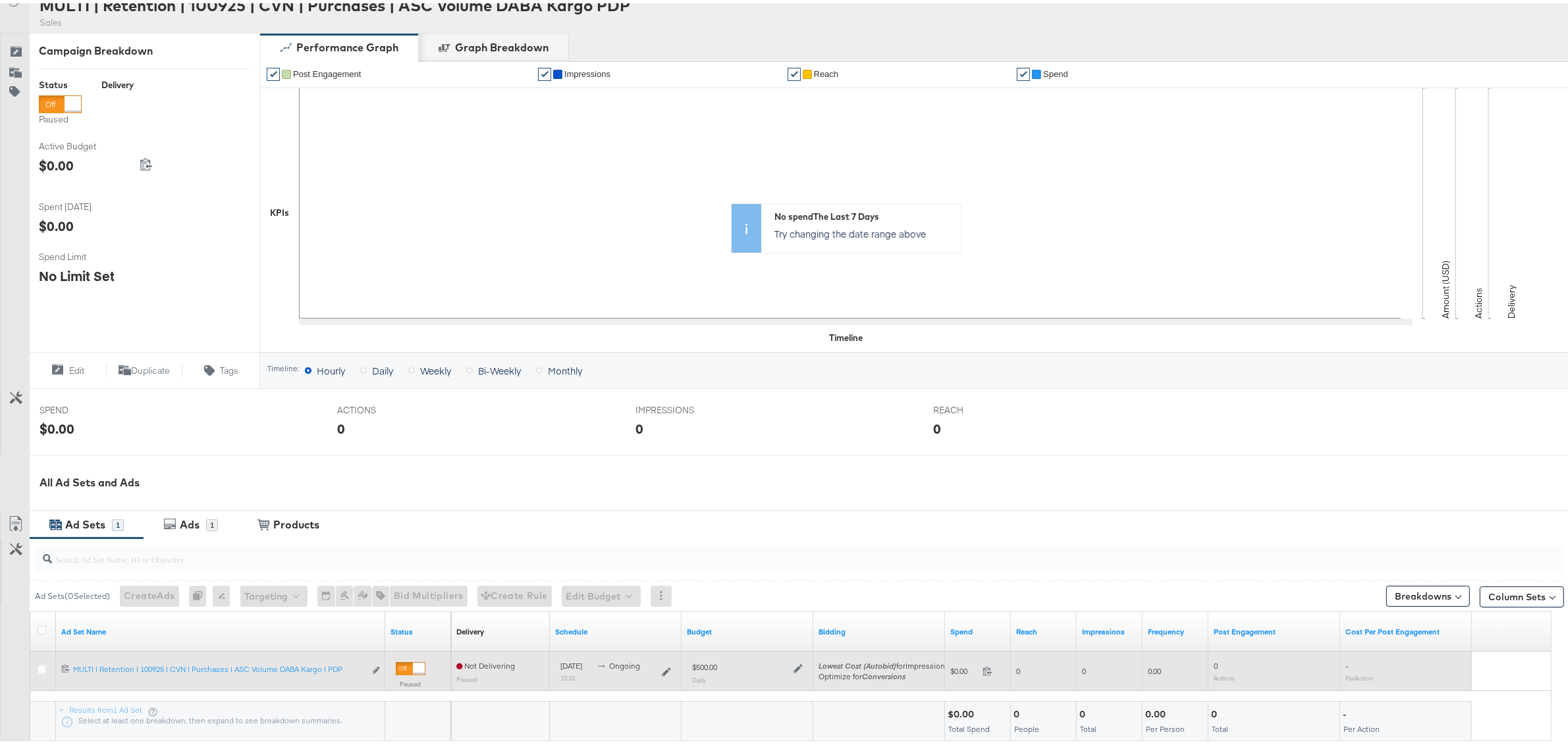
scroll to position [247, 0]
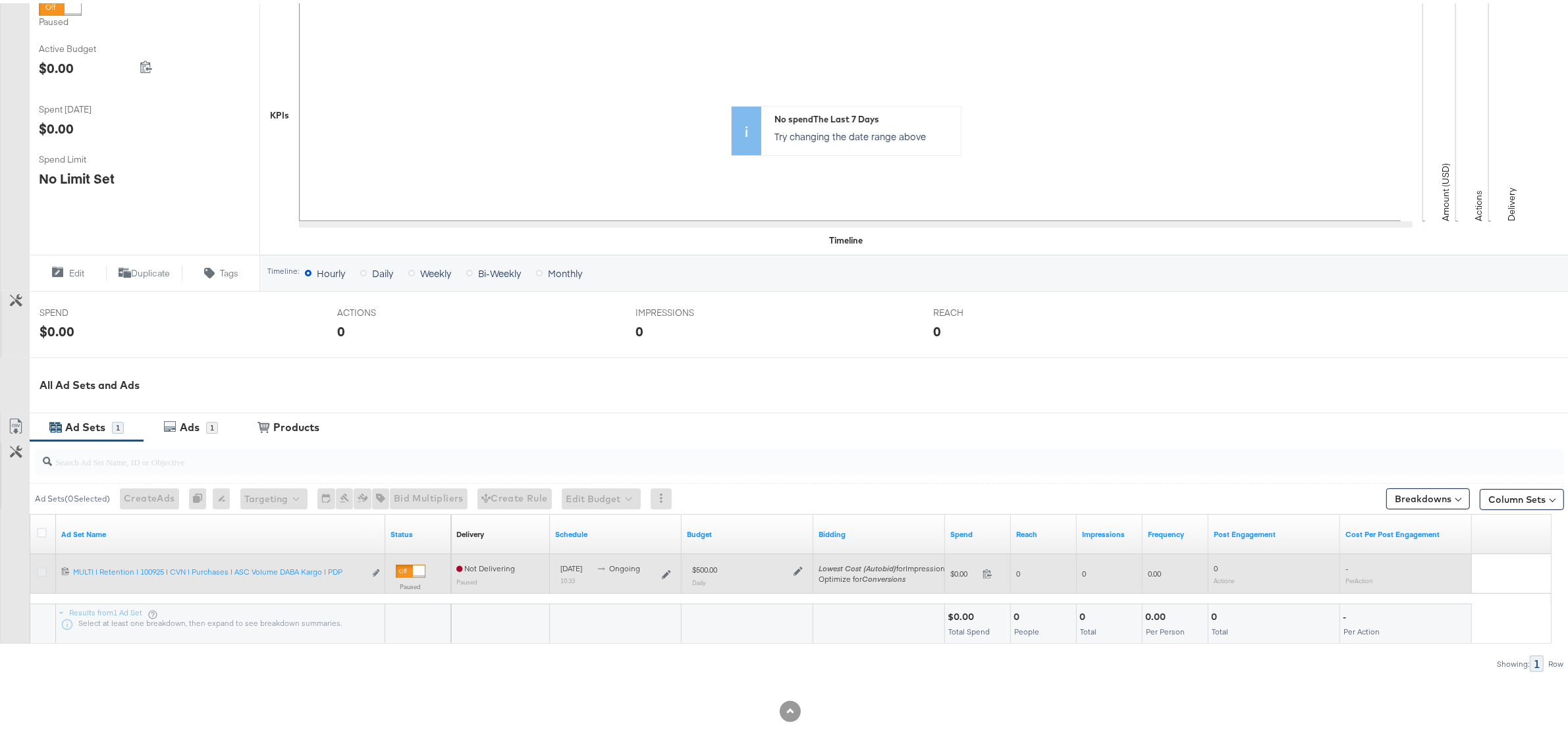
click at [40, 570] on icon at bounding box center [42, 569] width 10 height 10
click at [0, 0] on input "checkbox" at bounding box center [0, 0] width 0 height 0
click at [376, 571] on icon "link" at bounding box center [376, 569] width 7 height 7
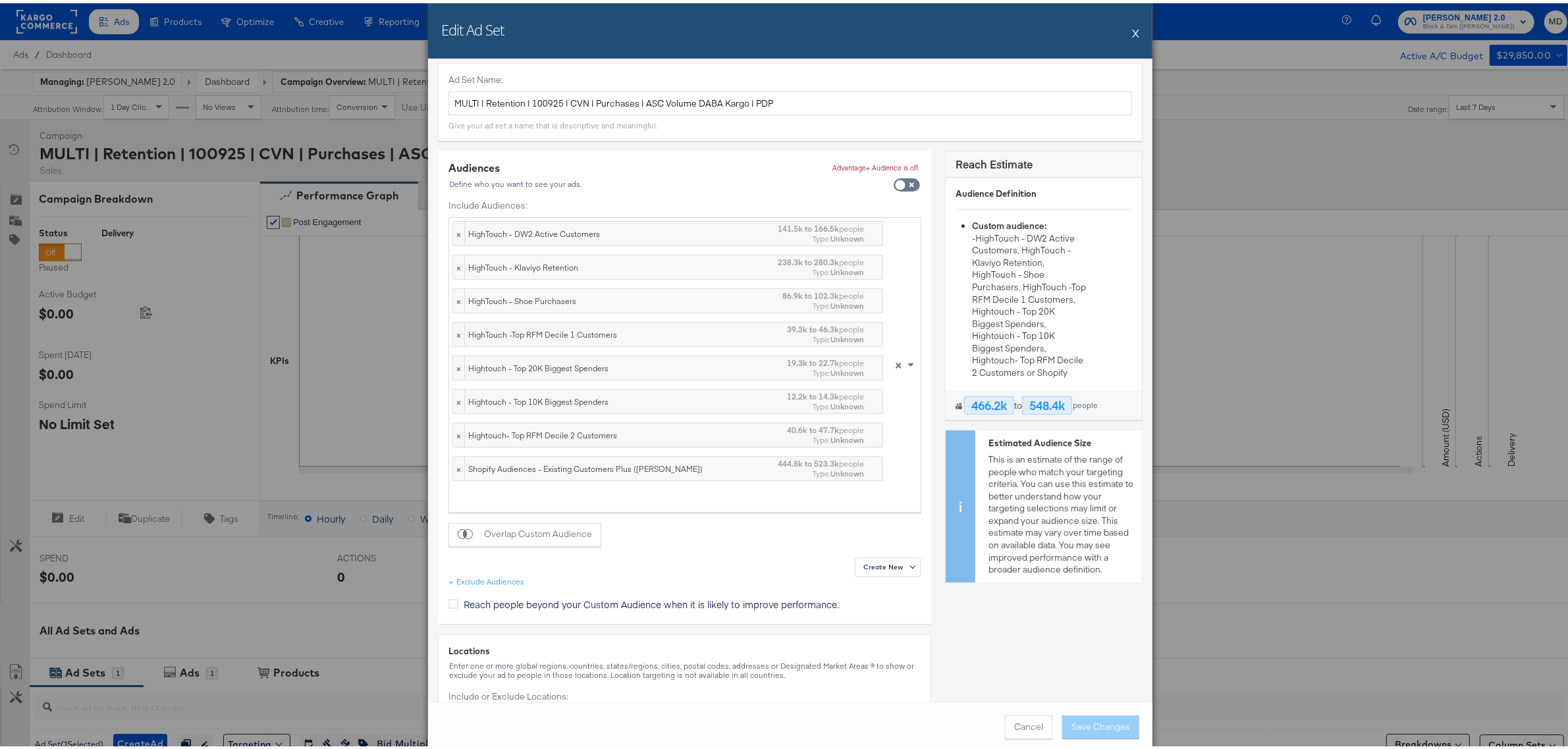
scroll to position [0, 0]
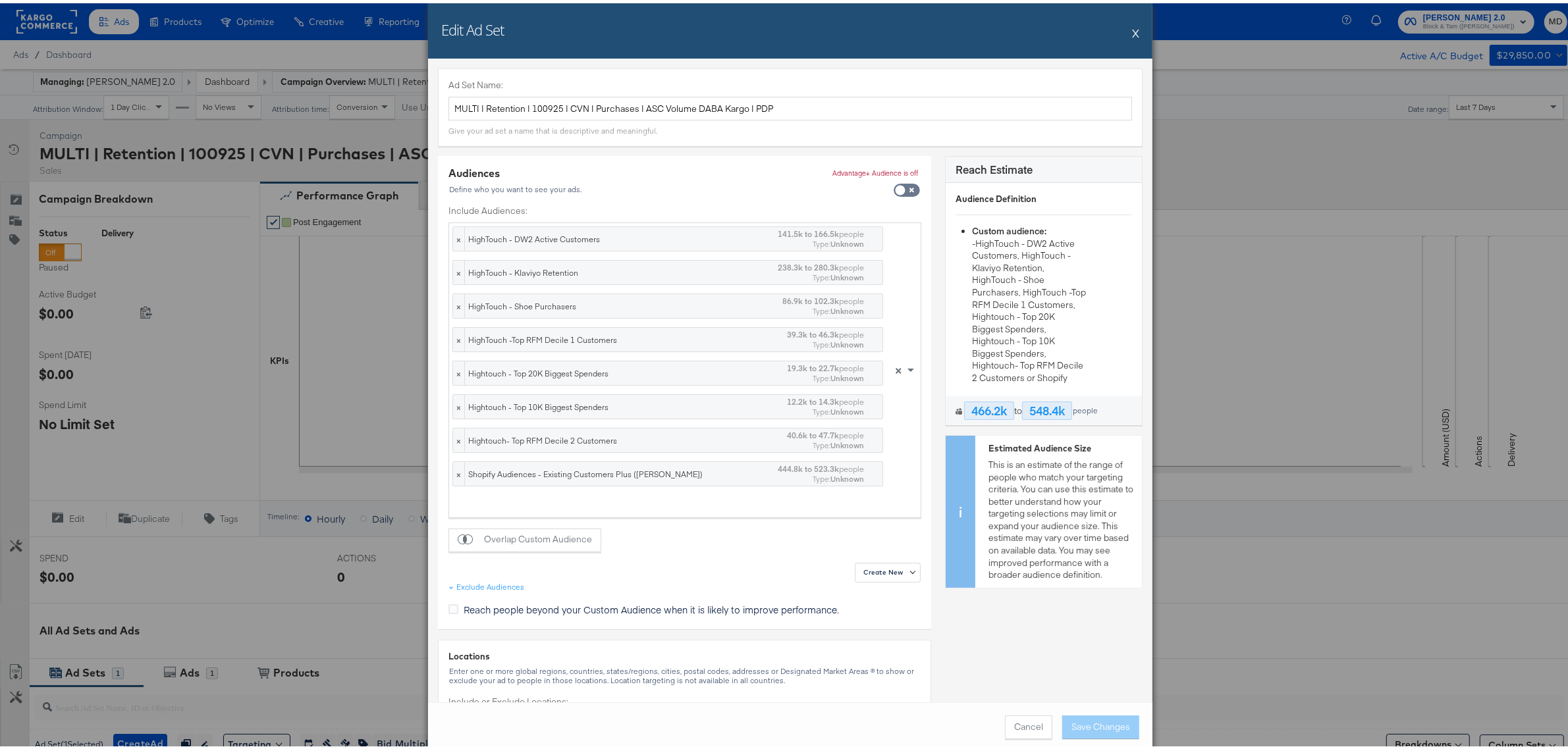
click at [1124, 30] on div "Edit Ad Set X" at bounding box center [790, 28] width 725 height 56
click at [1132, 27] on button "X" at bounding box center [1135, 30] width 7 height 26
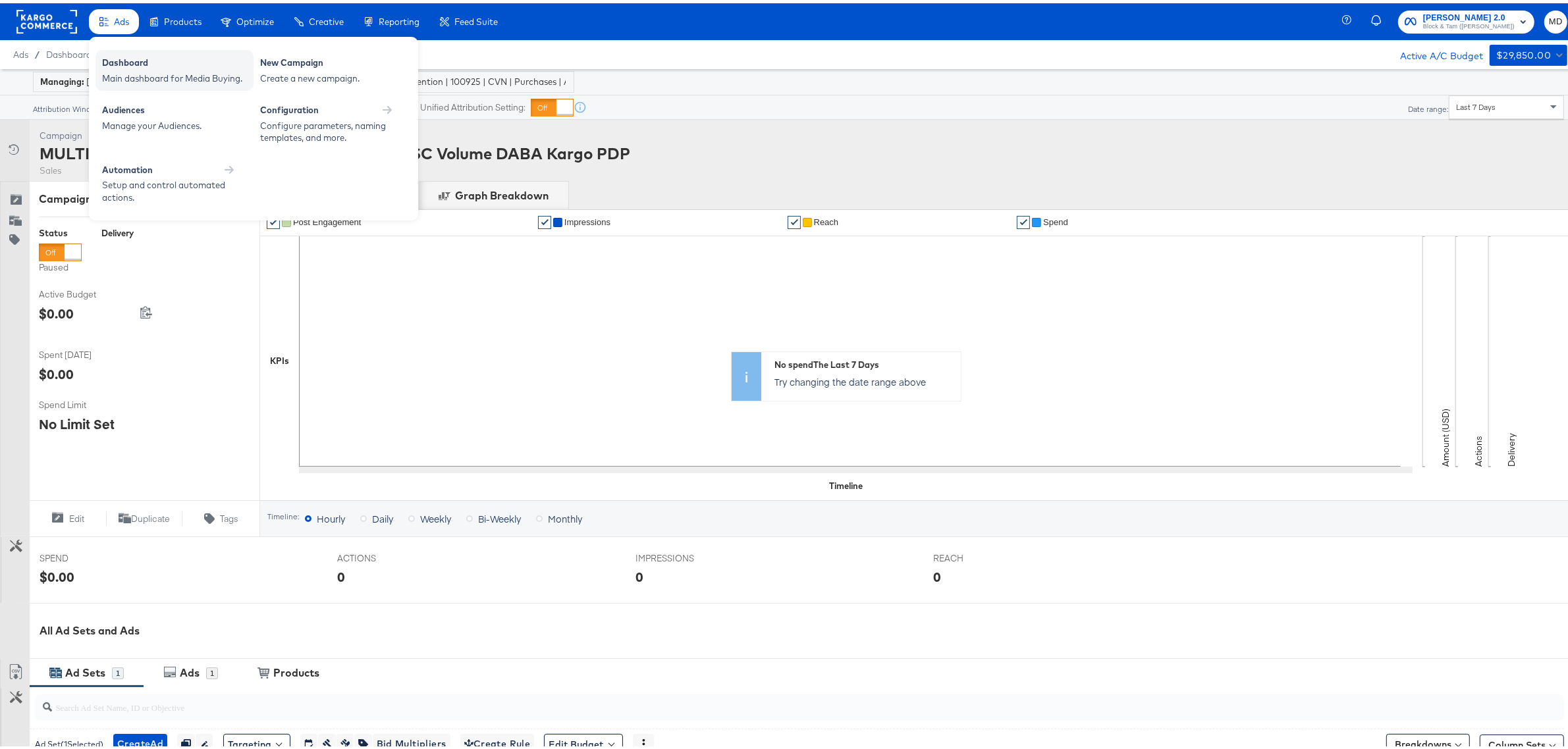
click at [125, 58] on div "Dashboard" at bounding box center [174, 61] width 145 height 16
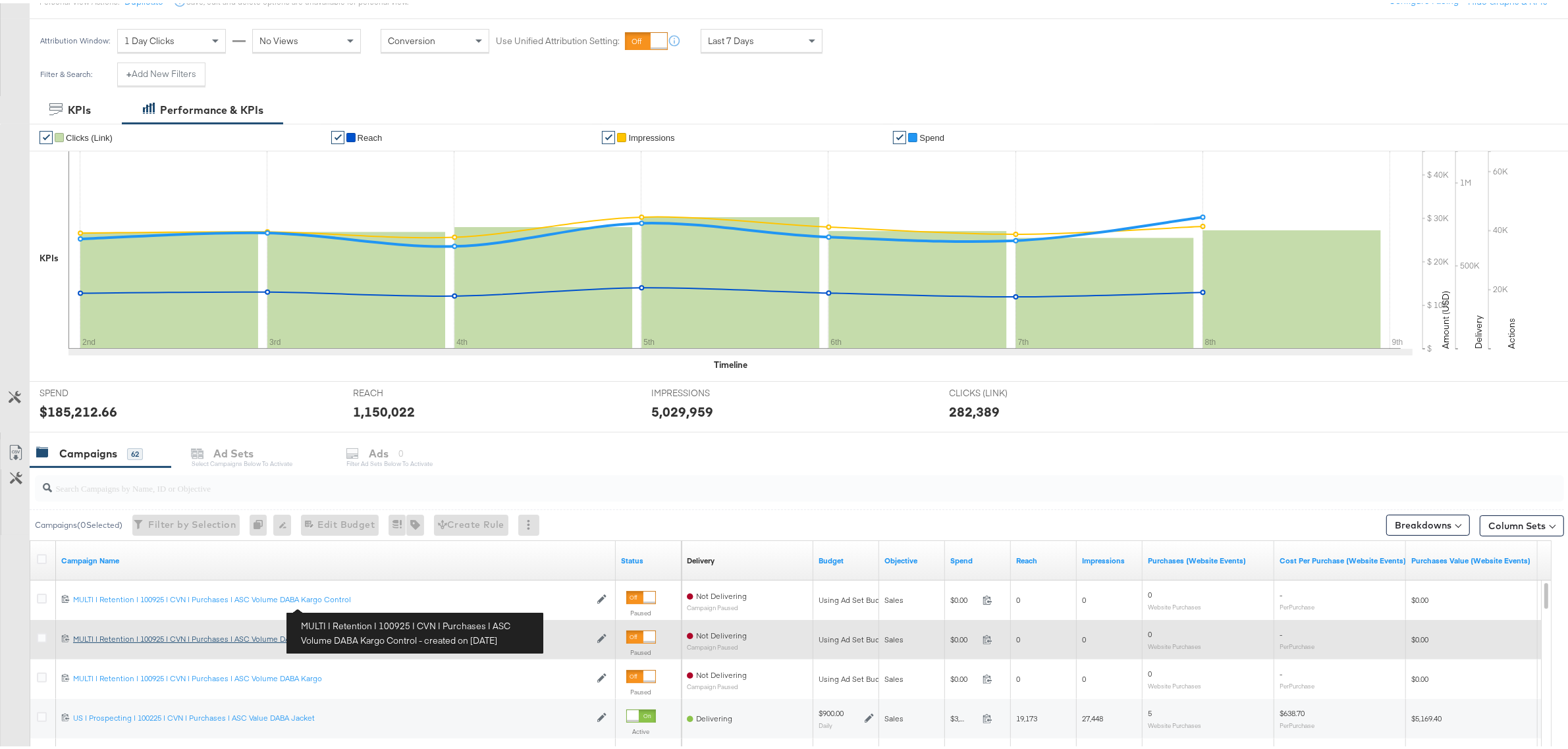
scroll to position [165, 0]
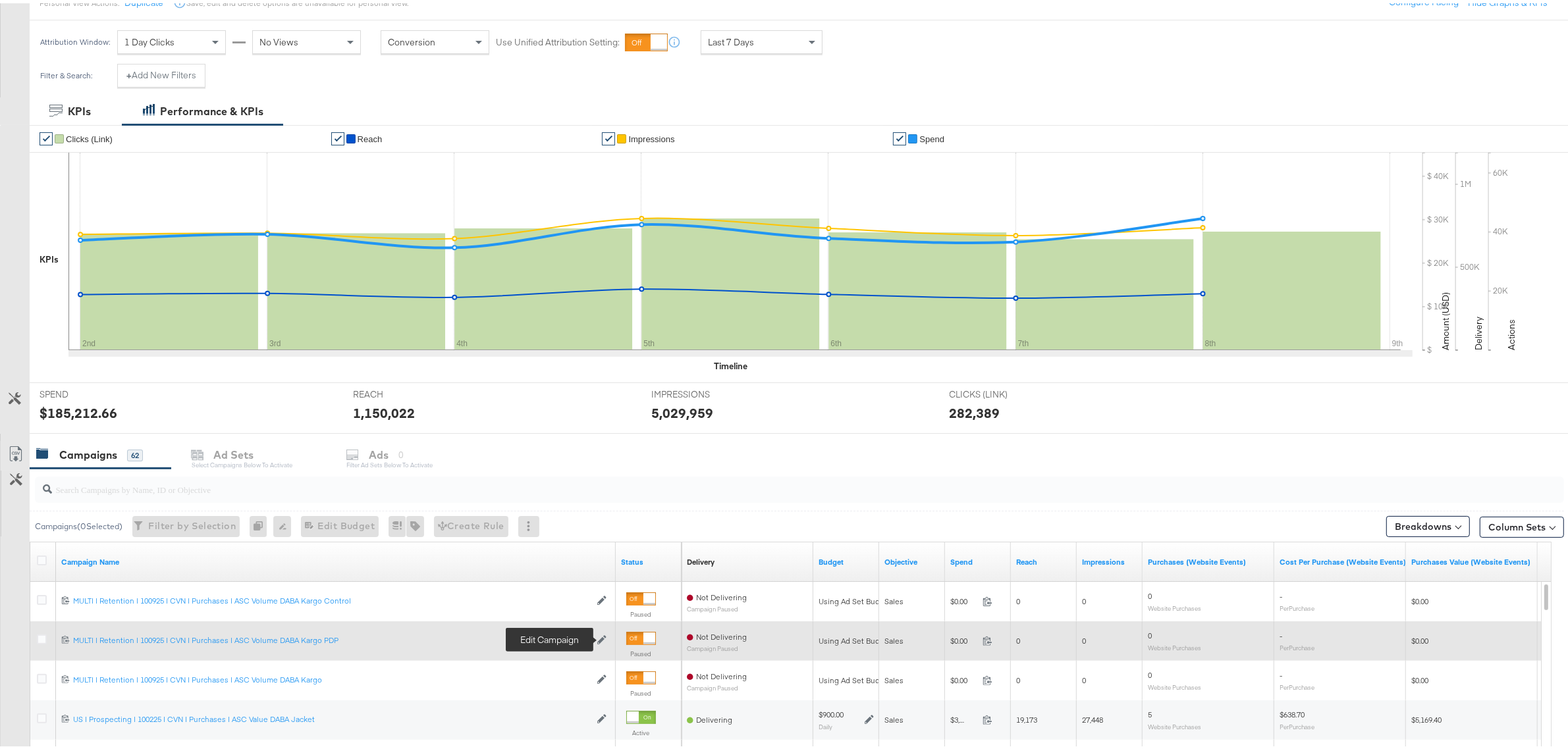
click at [600, 640] on icon at bounding box center [602, 637] width 9 height 9
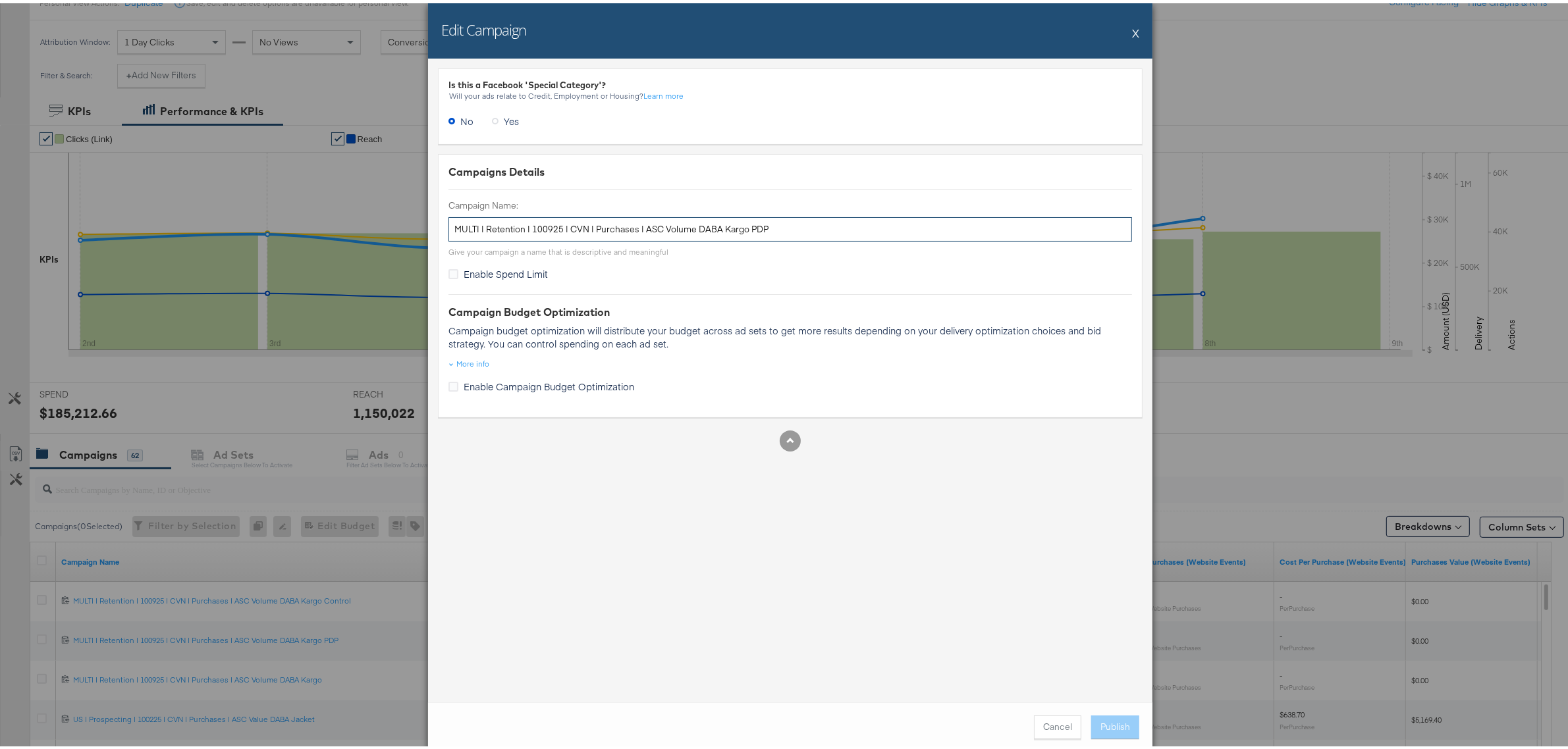
click at [535, 226] on input "MULTI | Retention | 100925 | CVN | Purchases | ASC Volume DABA Kargo PDP" at bounding box center [790, 226] width 684 height 24
click at [1132, 32] on button "X" at bounding box center [1135, 30] width 7 height 26
